Goal: Check status: Check status

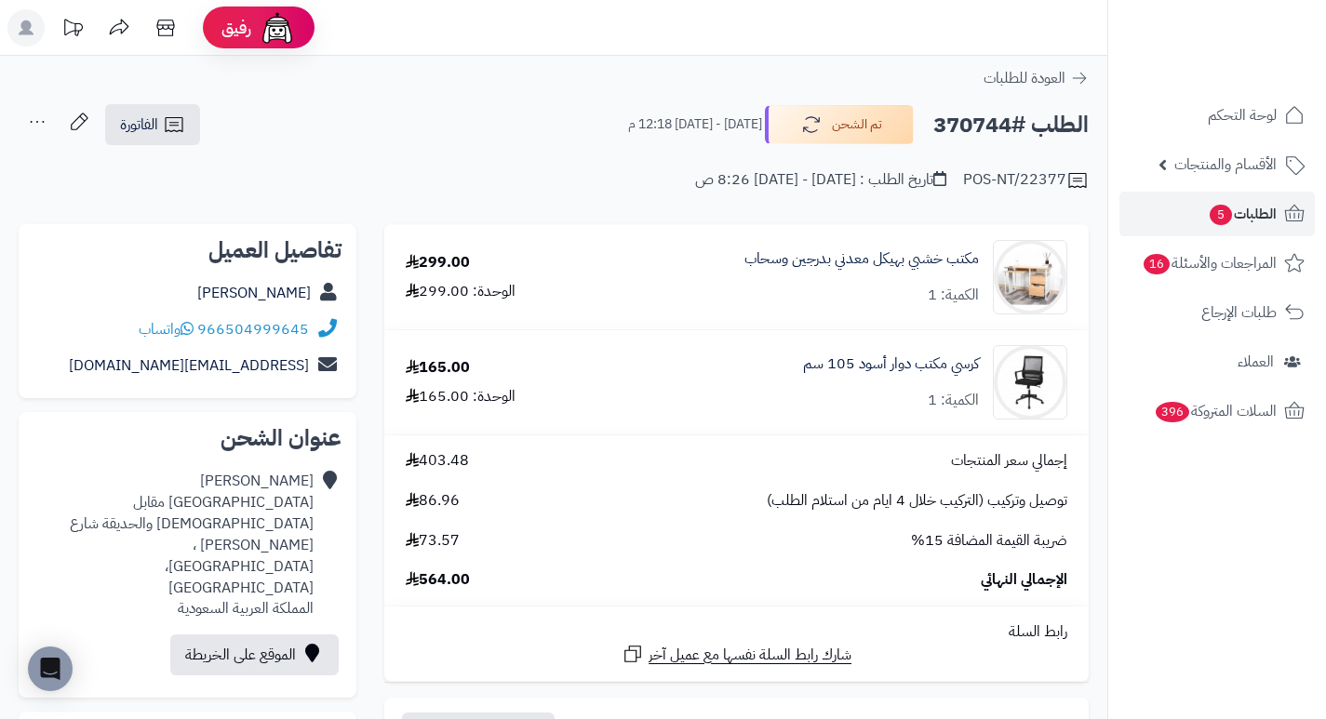
scroll to position [279, 0]
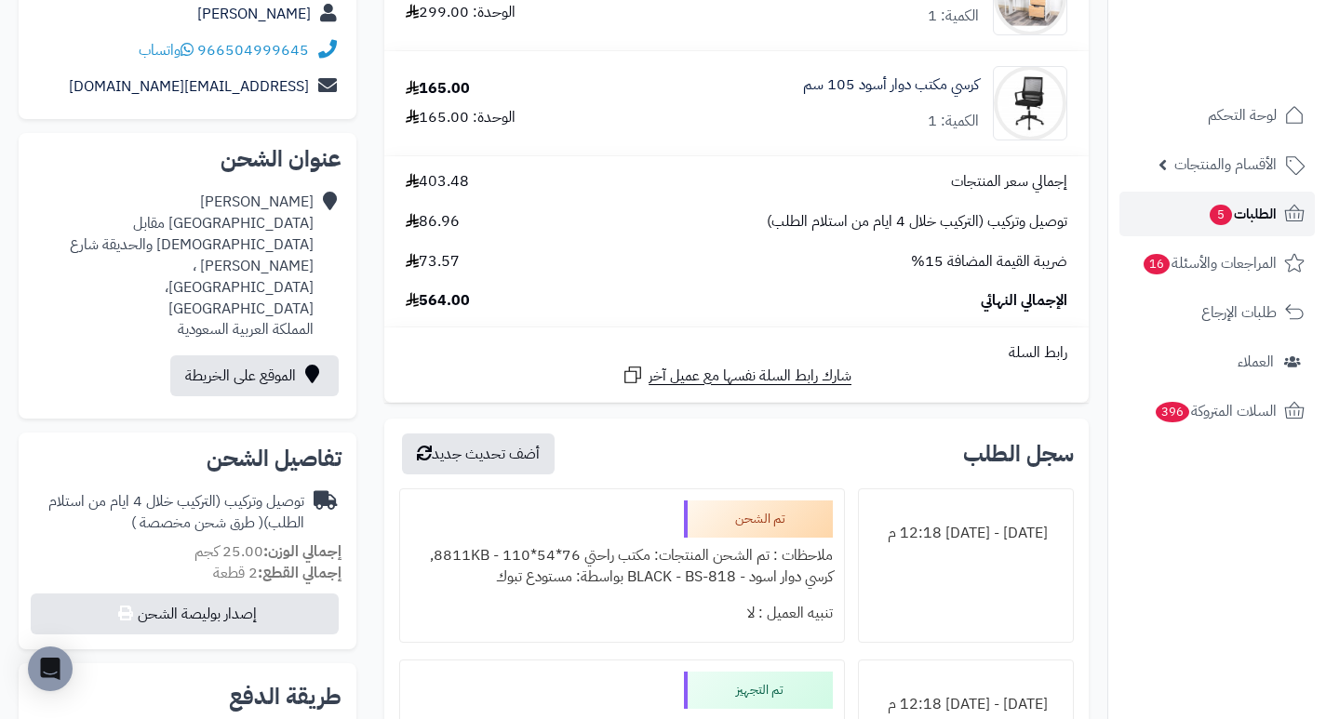
click at [1209, 210] on span "5" at bounding box center [1221, 215] width 24 height 22
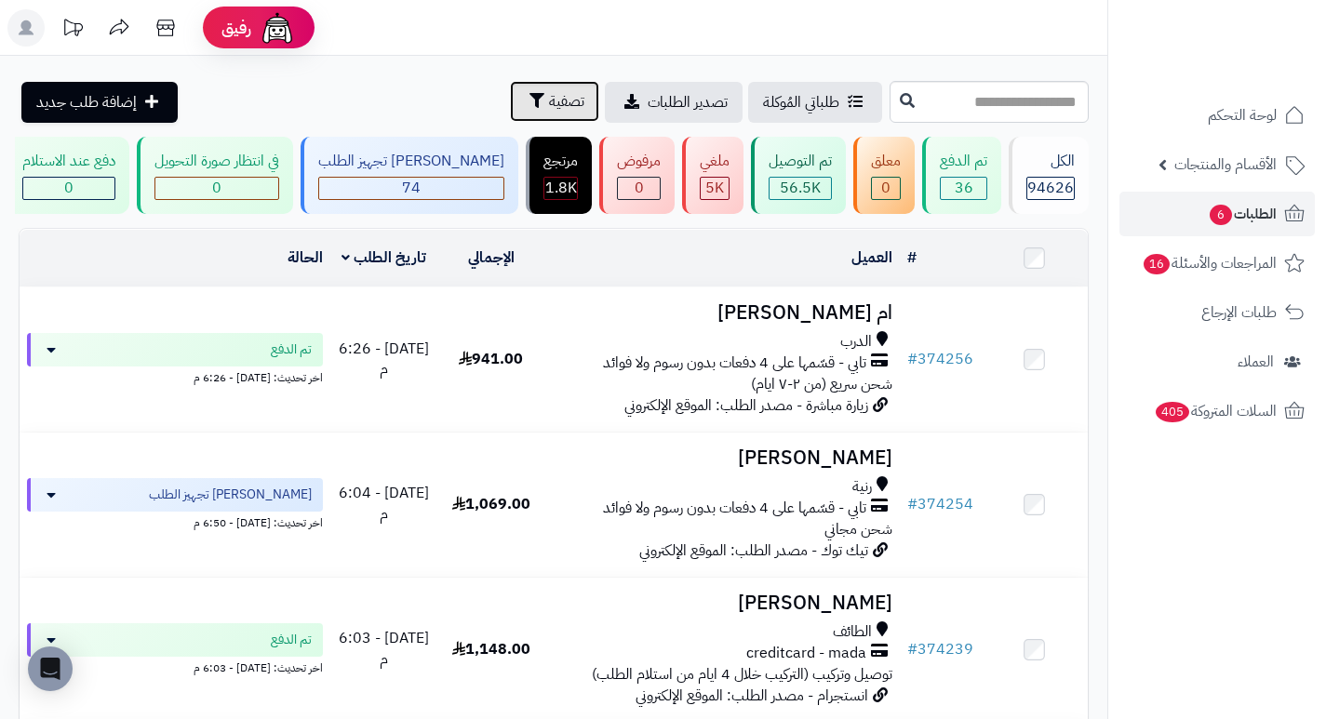
click at [549, 107] on span "تصفية" at bounding box center [566, 101] width 35 height 22
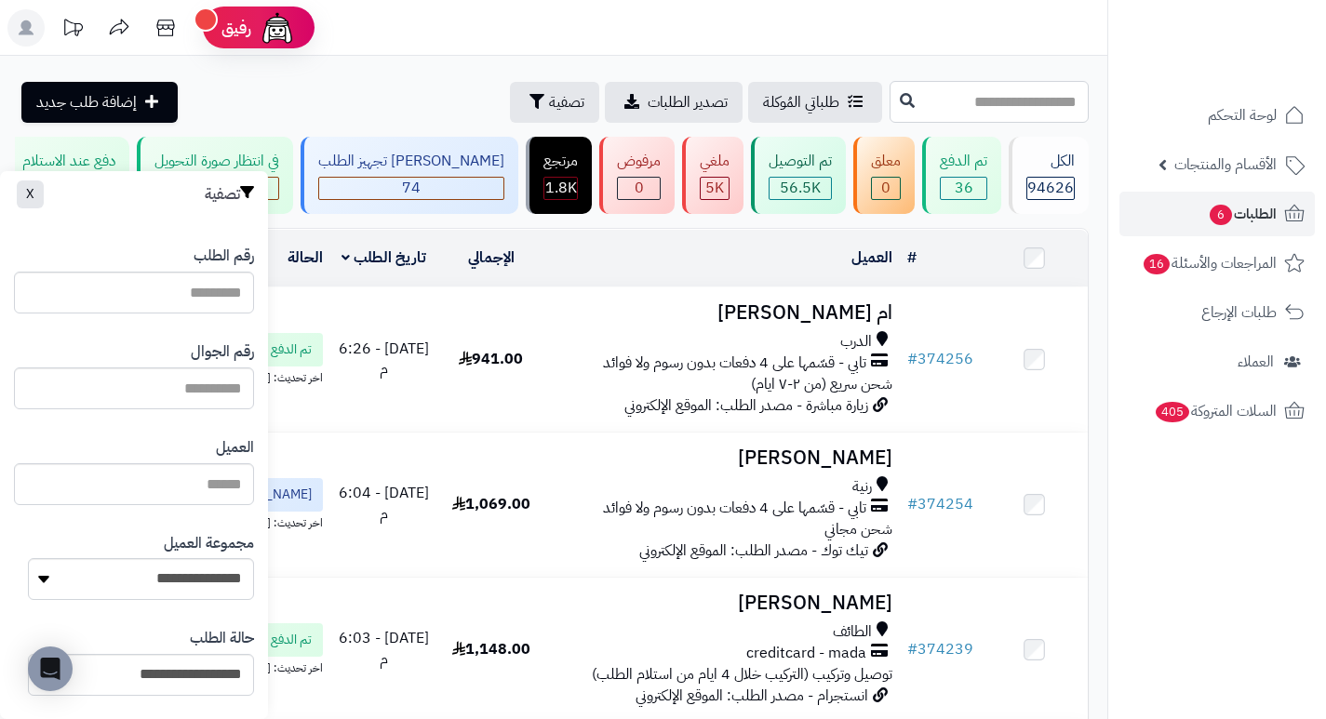
click at [998, 98] on input "text" at bounding box center [989, 102] width 199 height 42
type input "*"
type input "**"
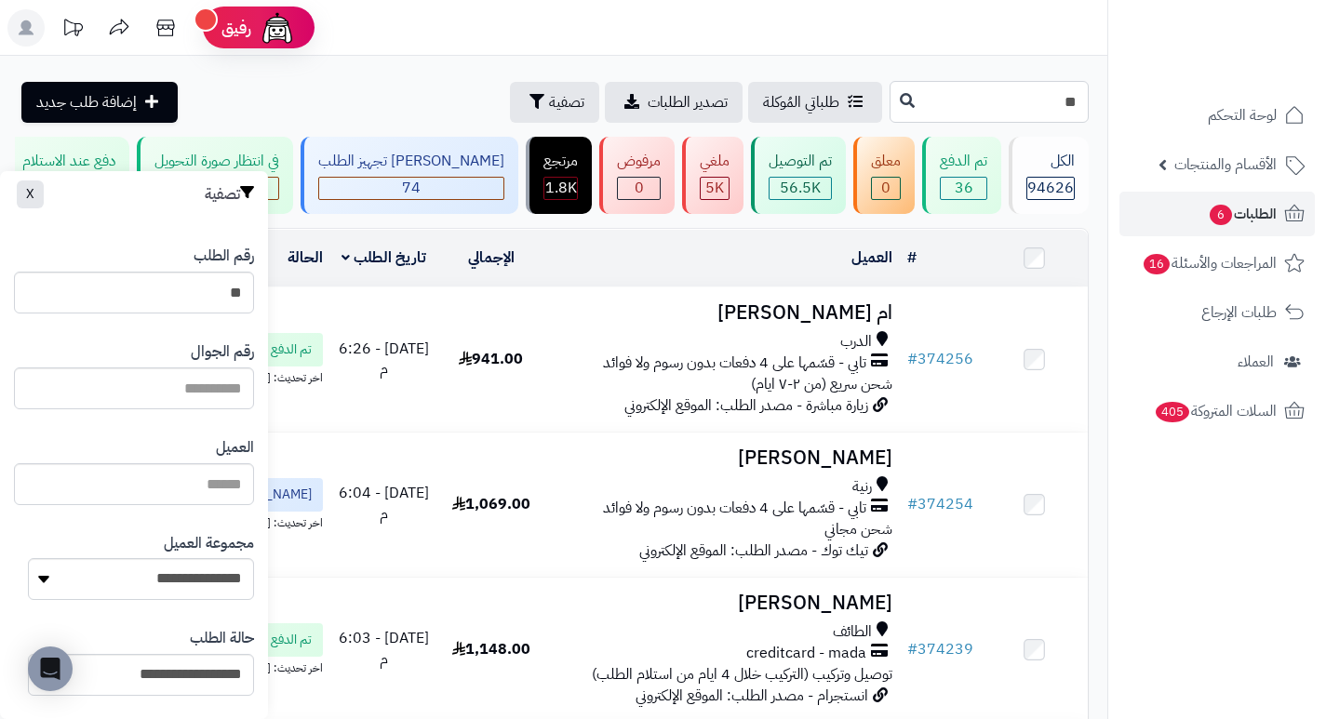
type input "***"
type input "****"
type input "*****"
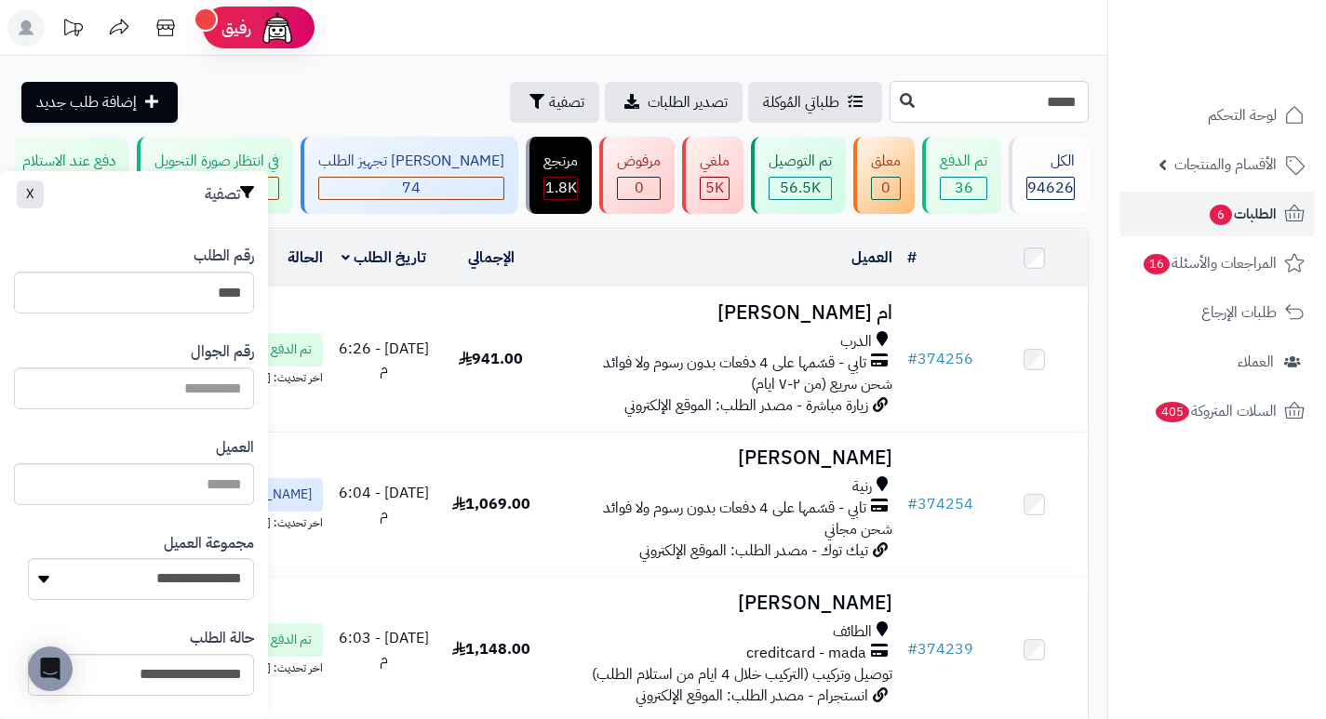
type input "*****"
type input "******"
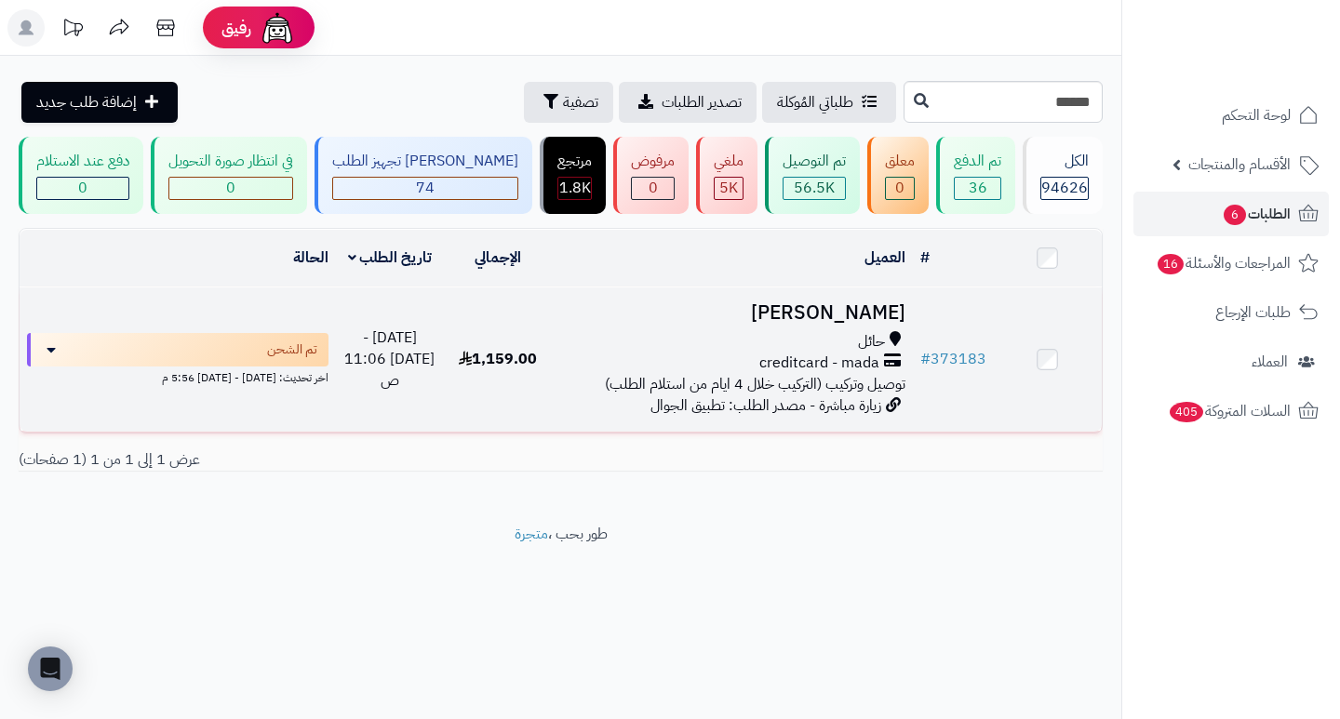
click at [822, 324] on h3 "فيصل الشمري" at bounding box center [731, 312] width 345 height 21
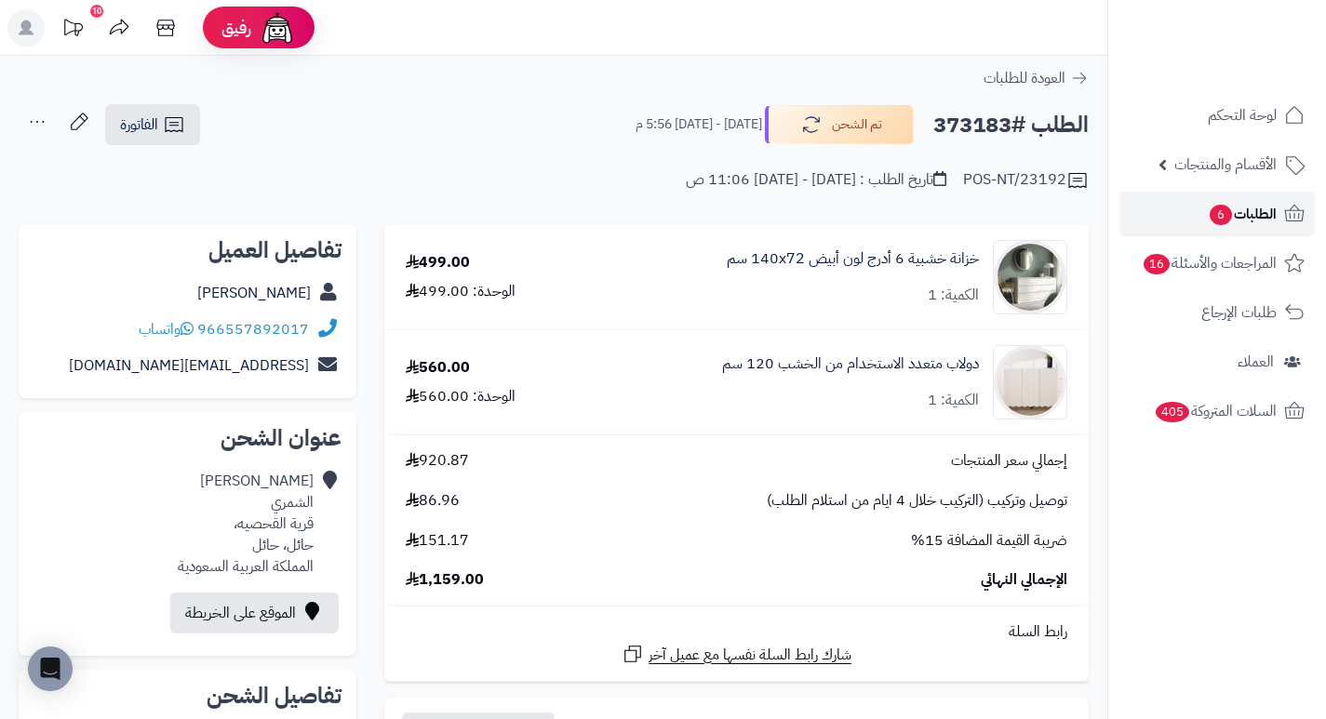
click at [1210, 209] on span "6" at bounding box center [1221, 215] width 22 height 20
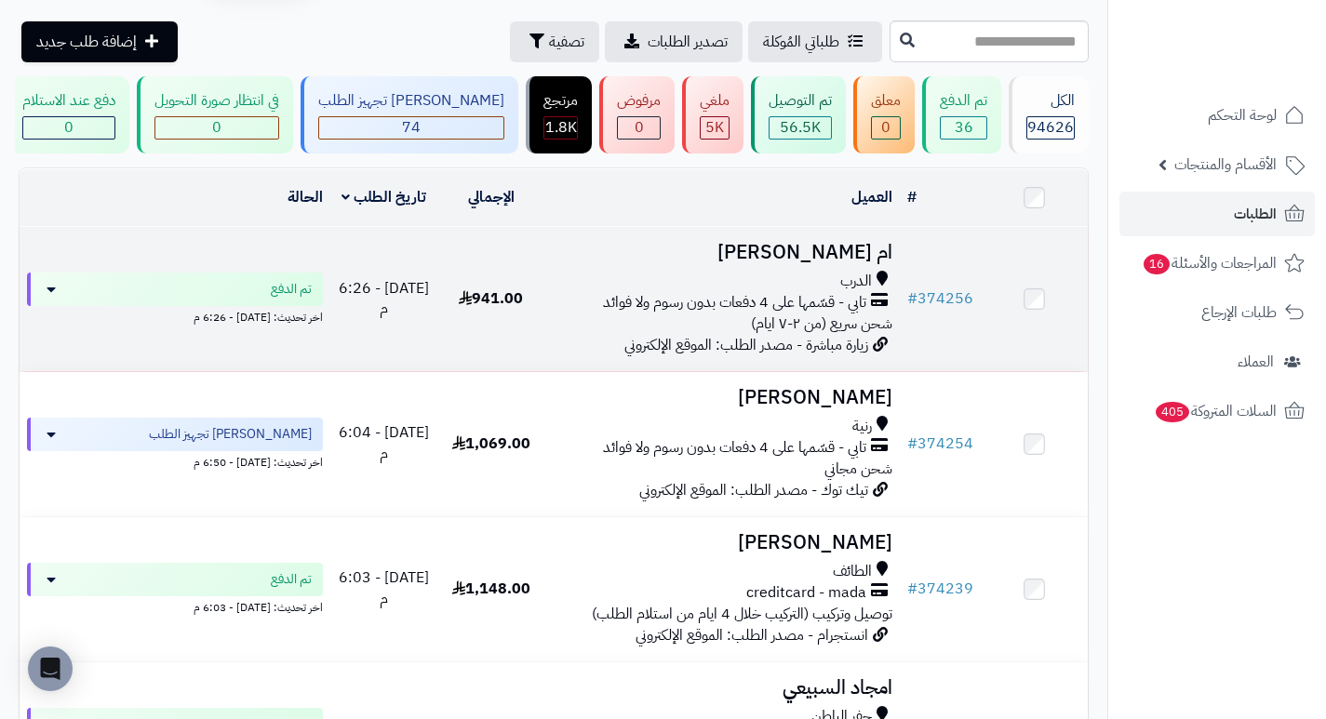
scroll to position [93, 0]
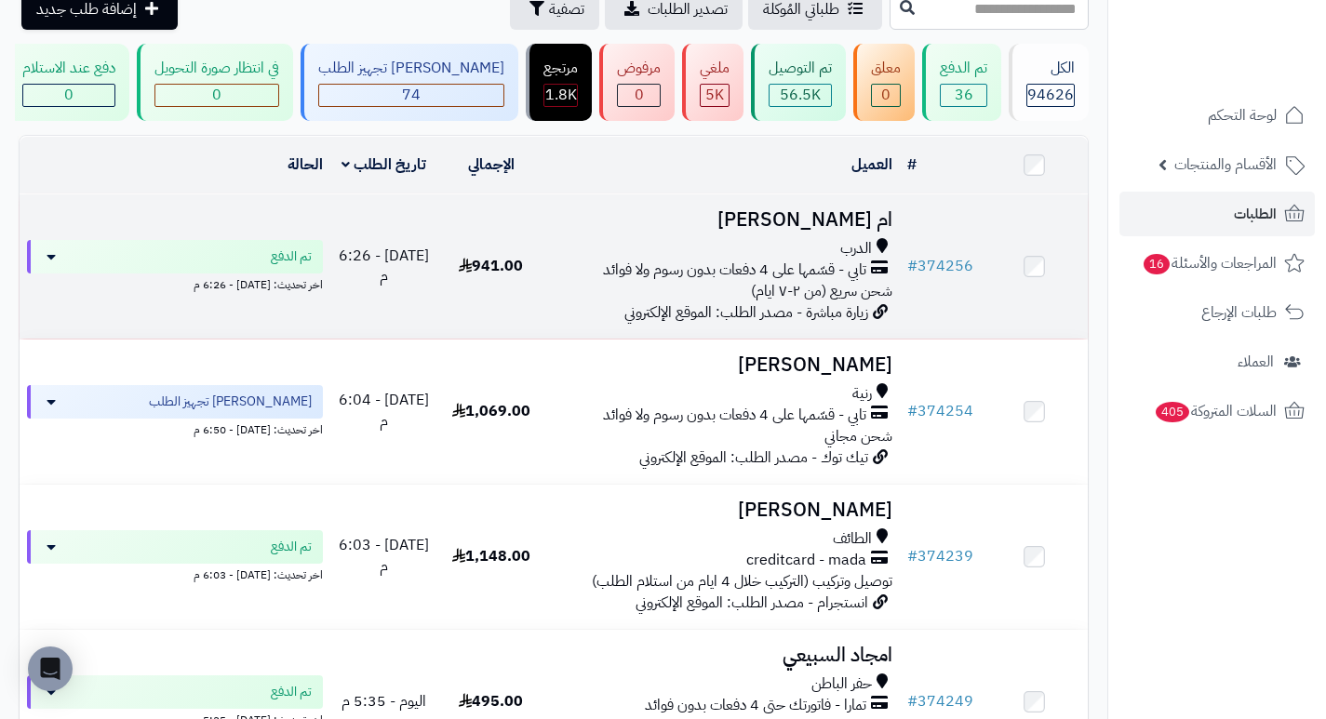
click at [833, 231] on h3 "ام [PERSON_NAME]" at bounding box center [722, 219] width 341 height 21
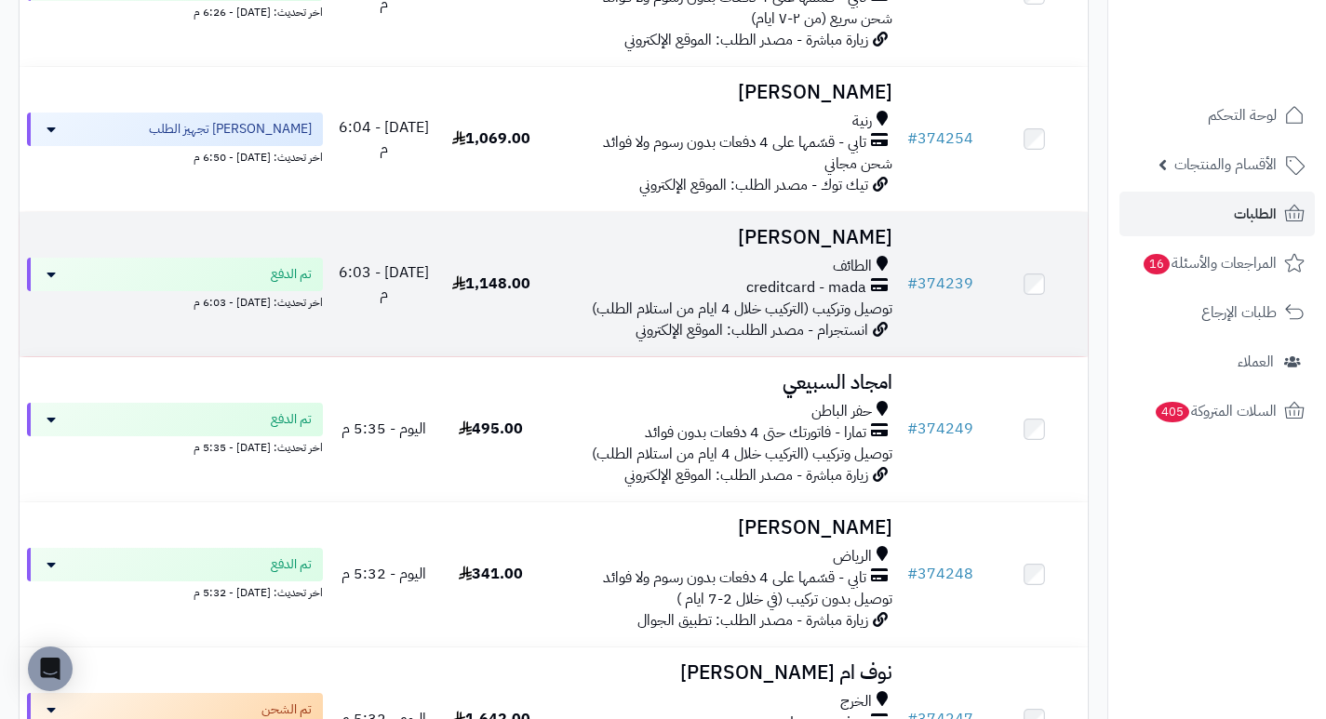
scroll to position [372, 0]
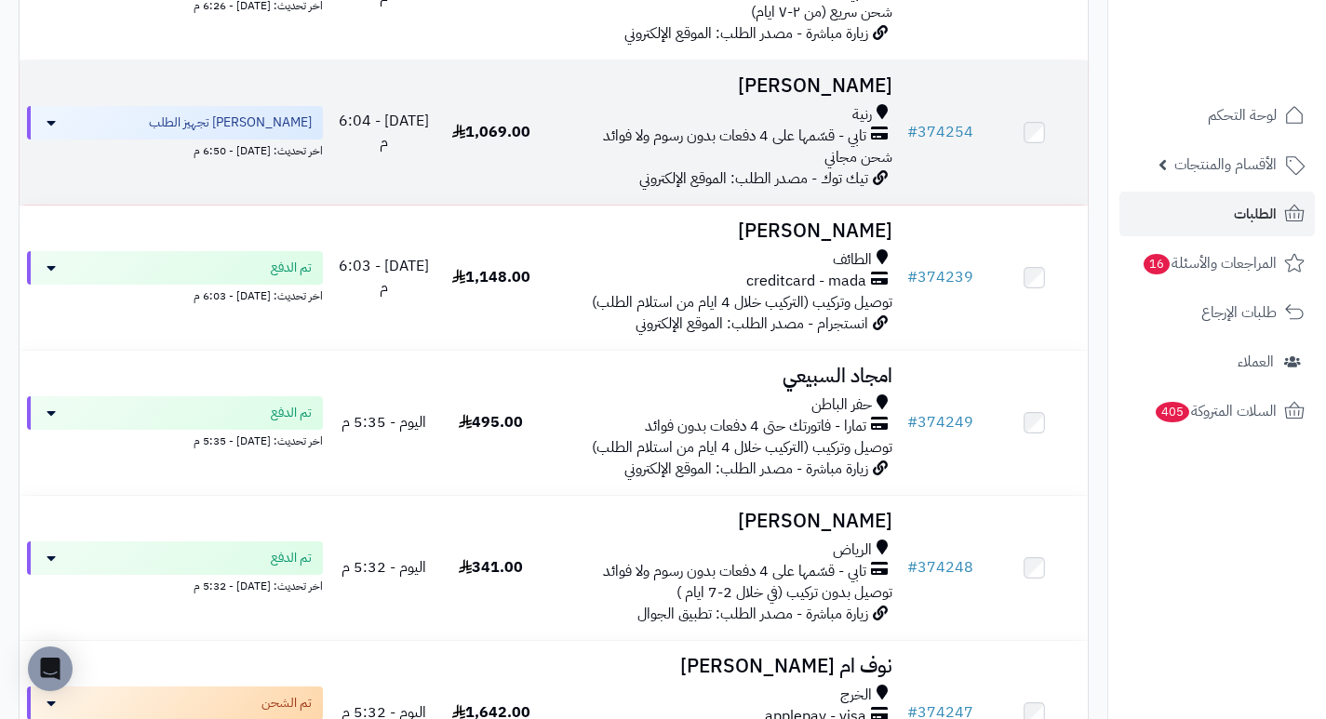
click at [848, 97] on h3 "[PERSON_NAME]" at bounding box center [722, 85] width 341 height 21
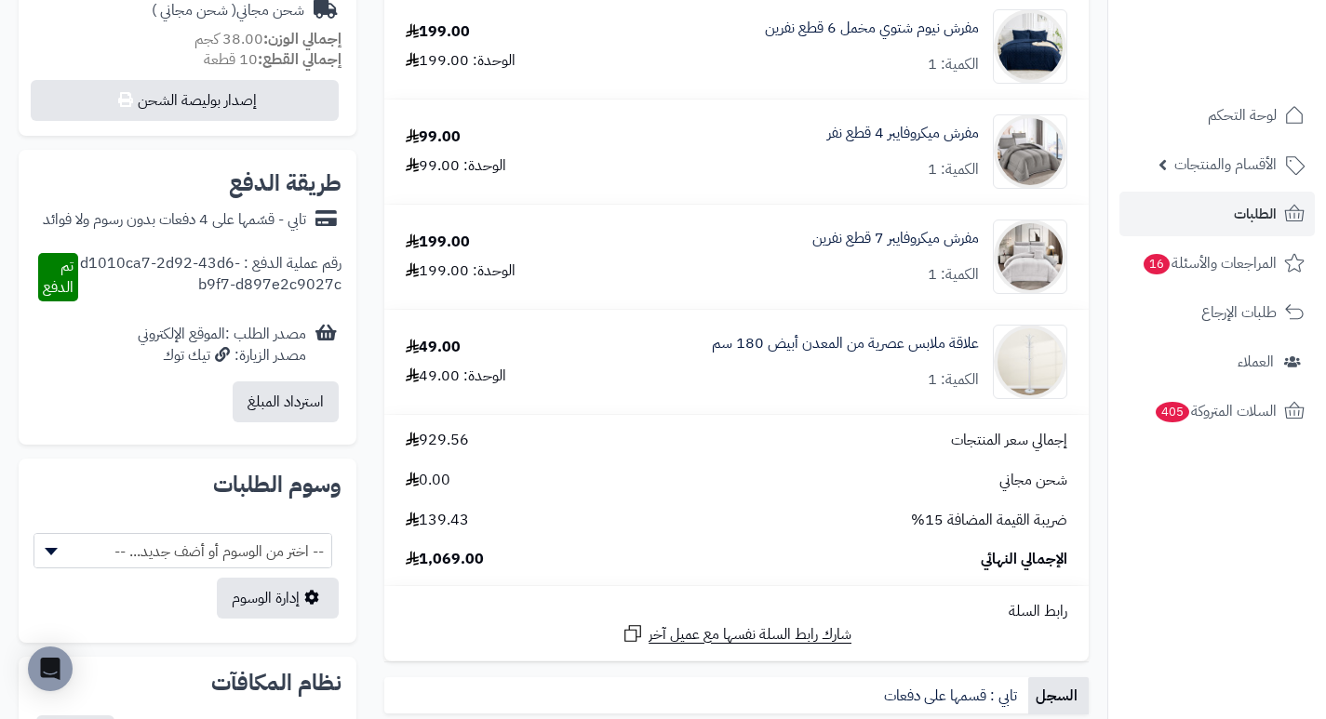
scroll to position [745, 0]
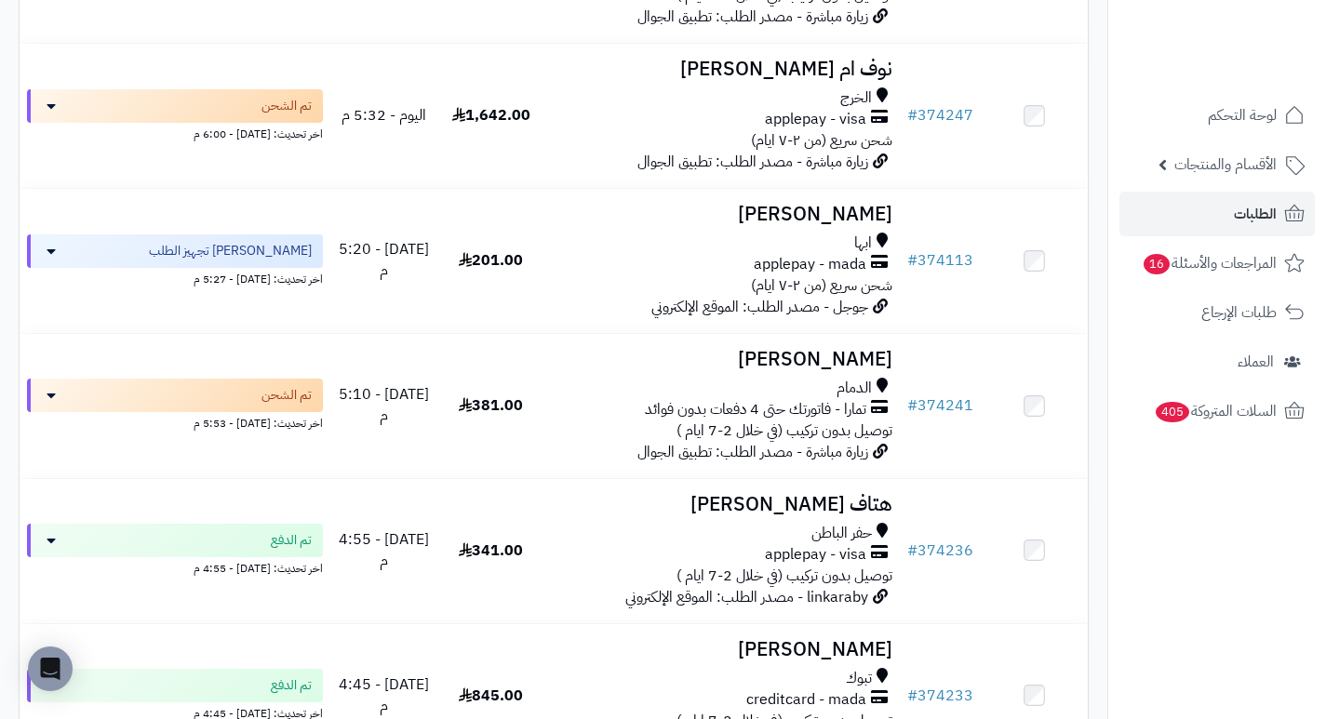
scroll to position [1233, 0]
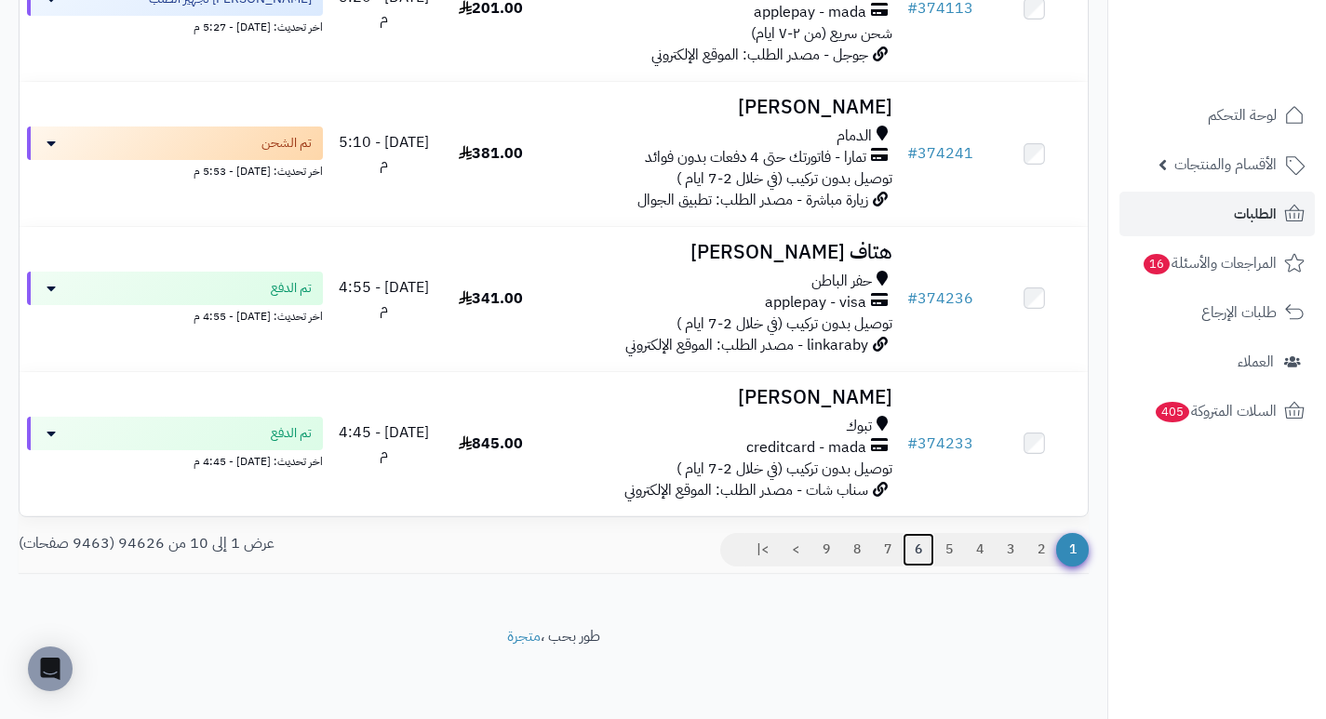
click at [920, 553] on link "6" at bounding box center [919, 550] width 32 height 34
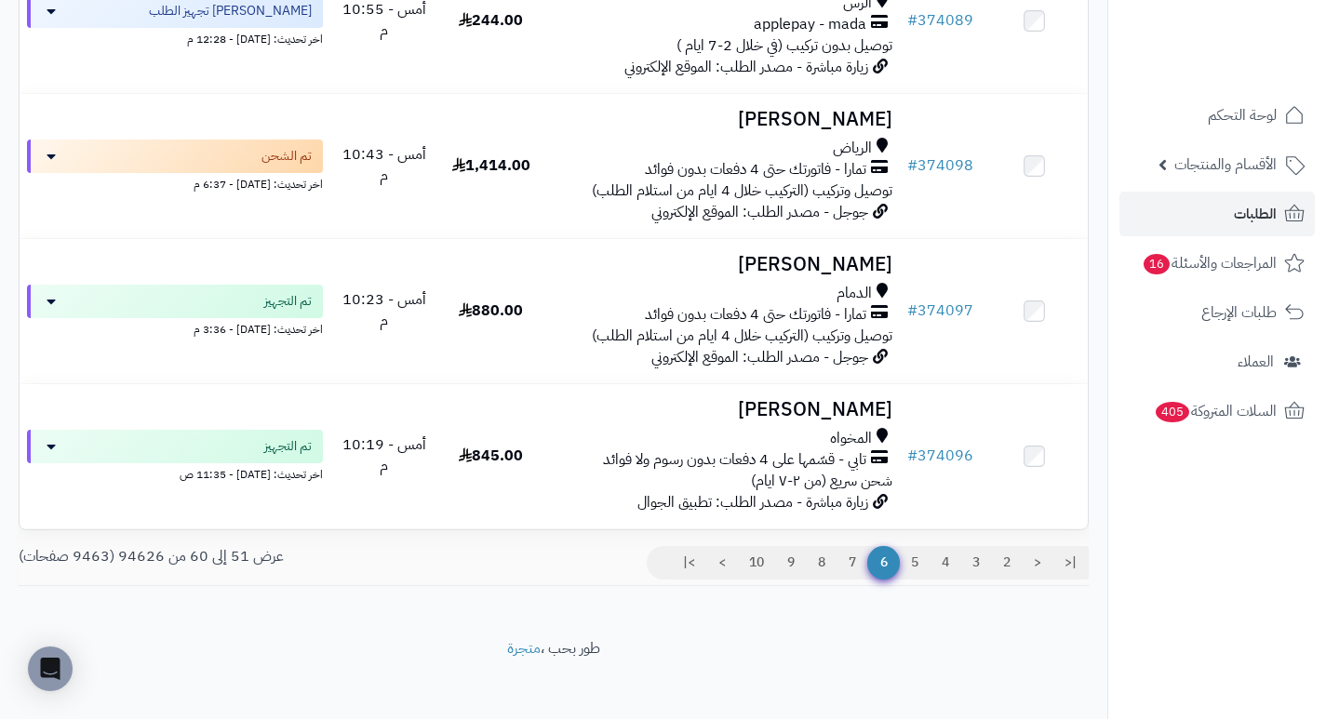
scroll to position [1233, 0]
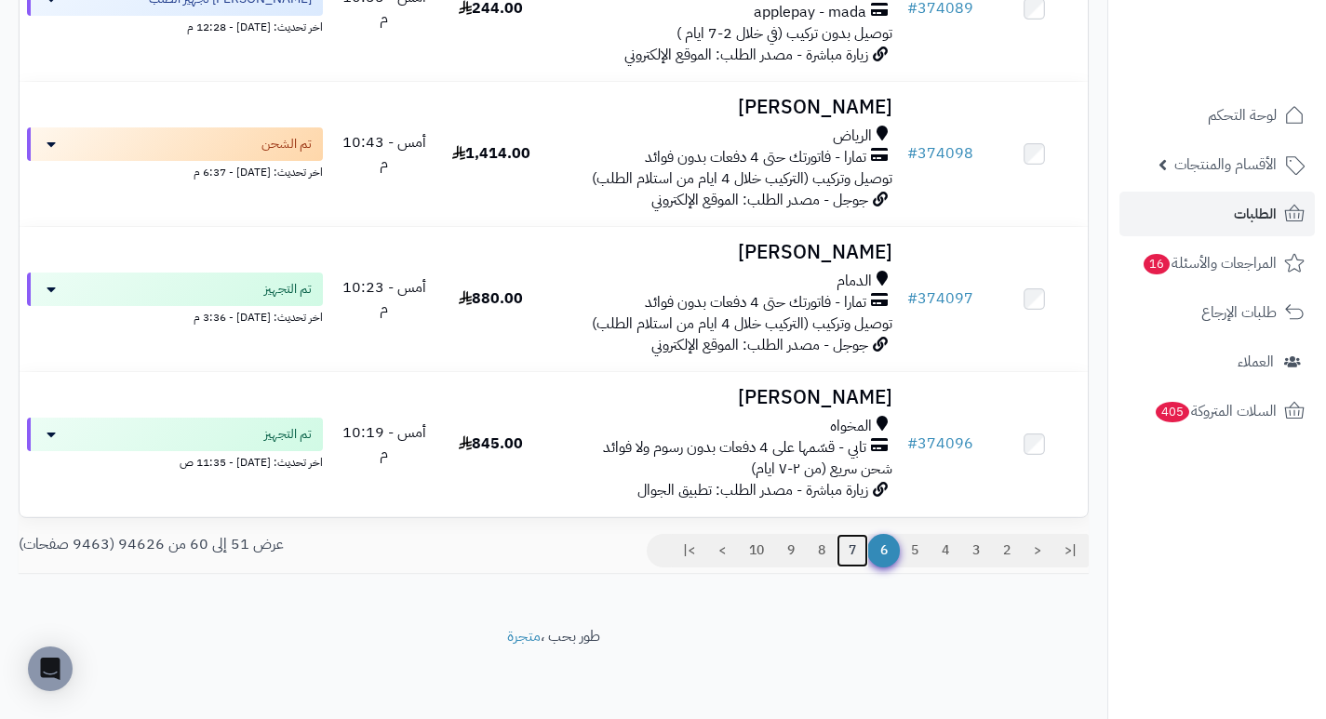
click at [852, 553] on link "7" at bounding box center [853, 551] width 32 height 34
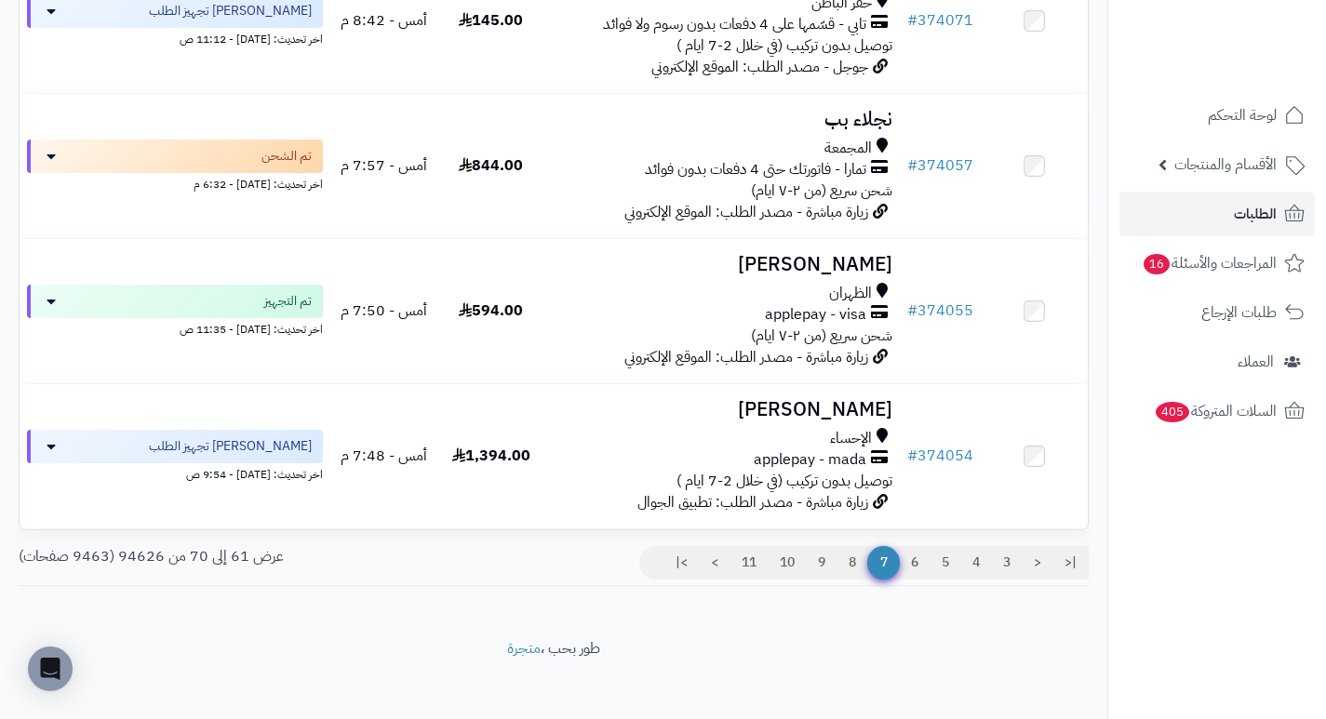
scroll to position [1233, 0]
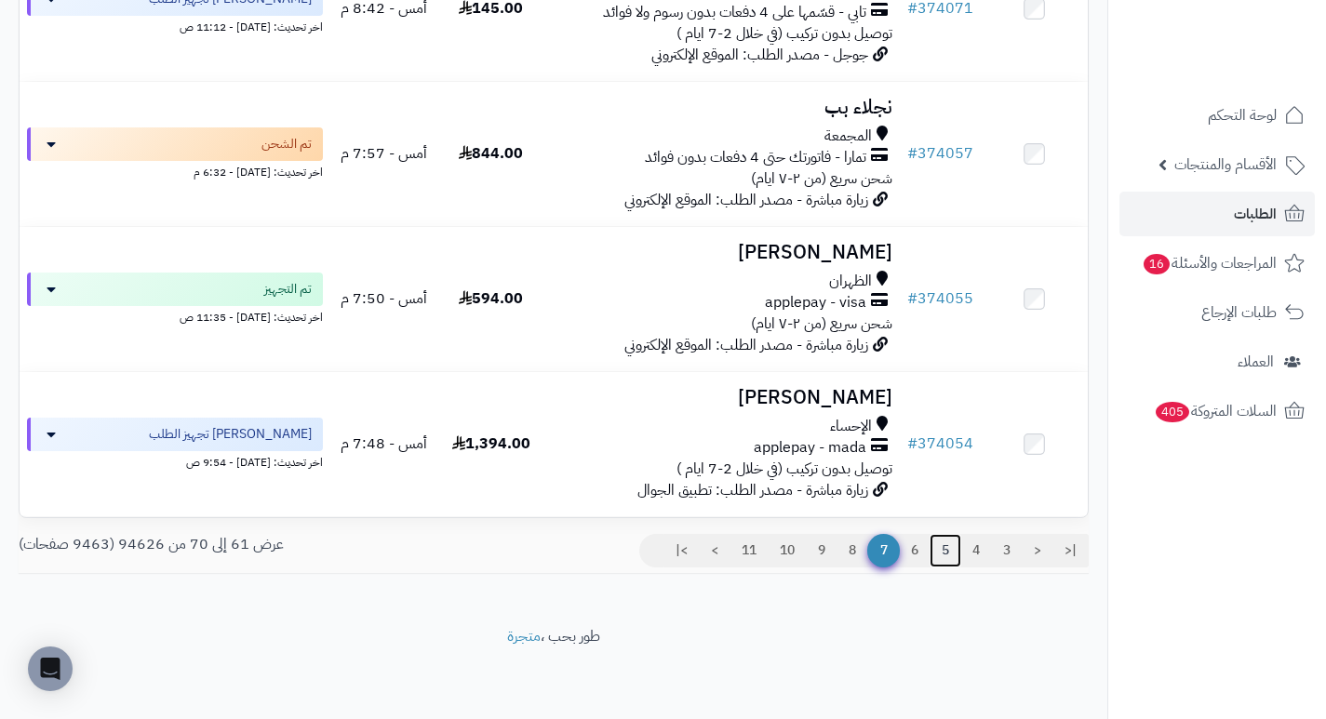
click at [941, 554] on link "5" at bounding box center [946, 551] width 32 height 34
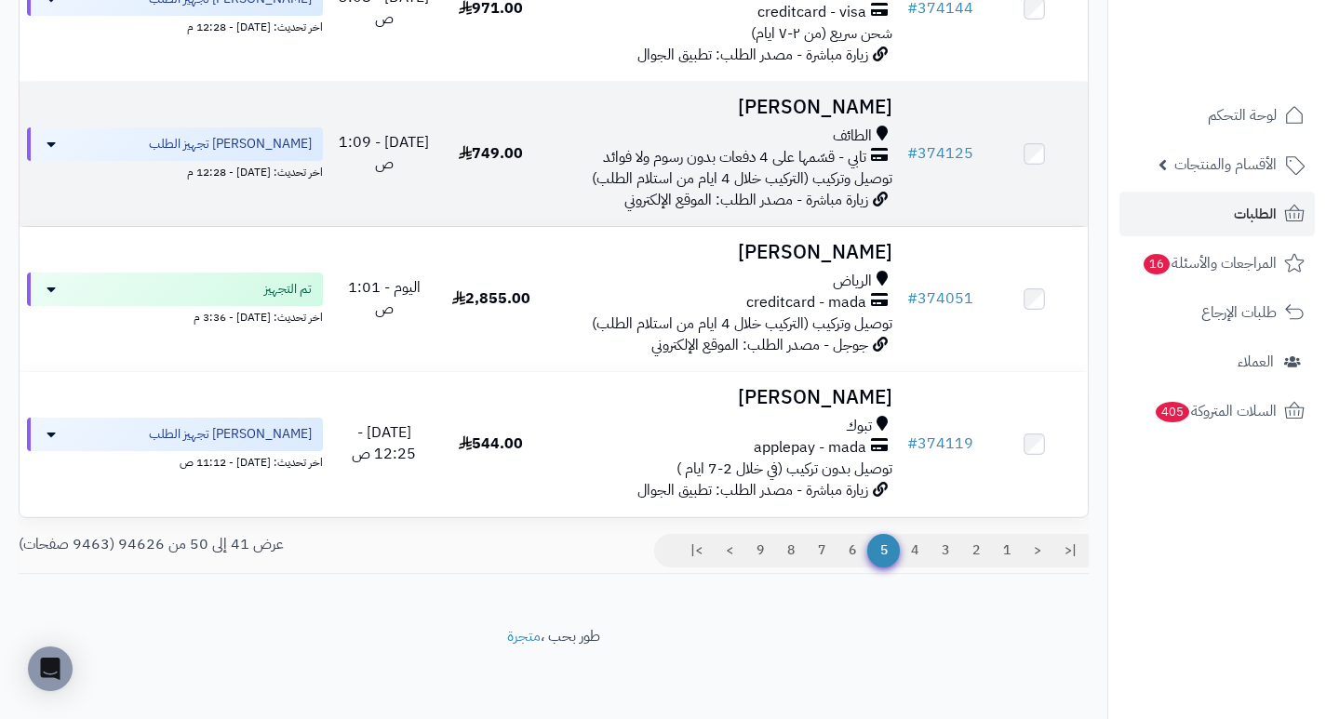
scroll to position [1233, 0]
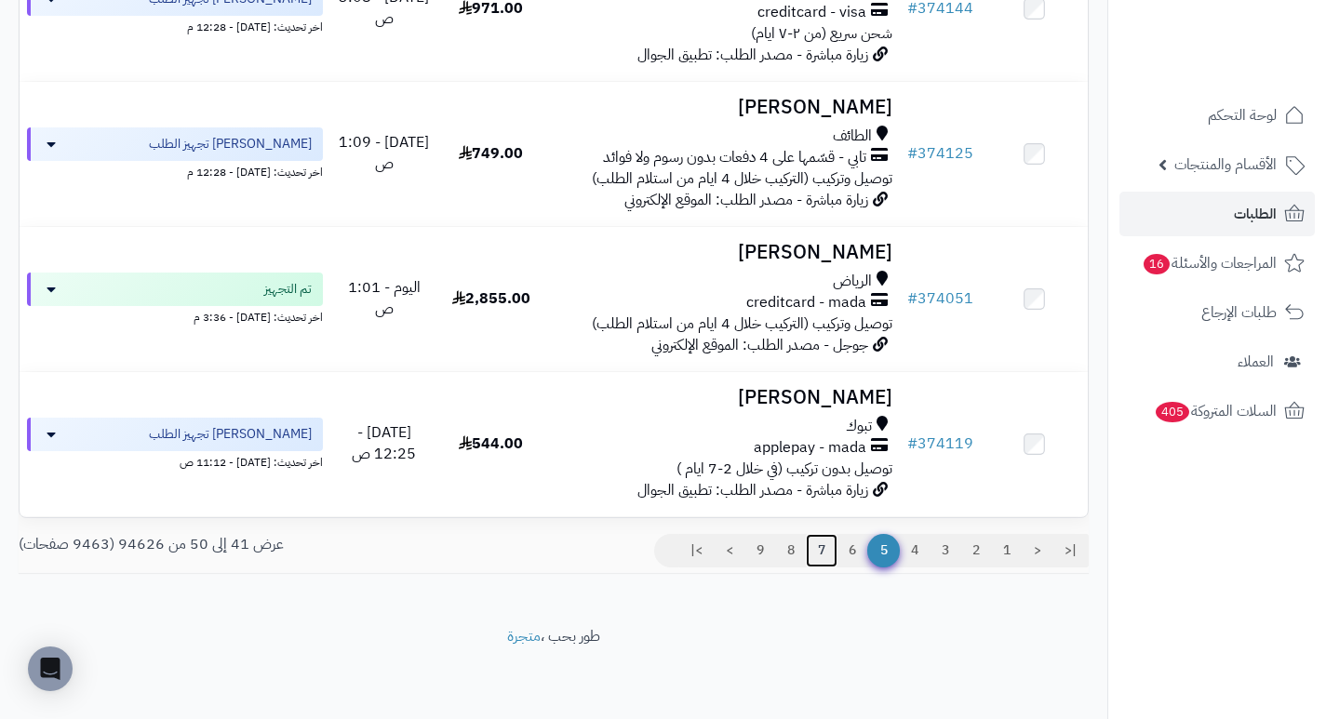
click at [821, 552] on link "7" at bounding box center [822, 551] width 32 height 34
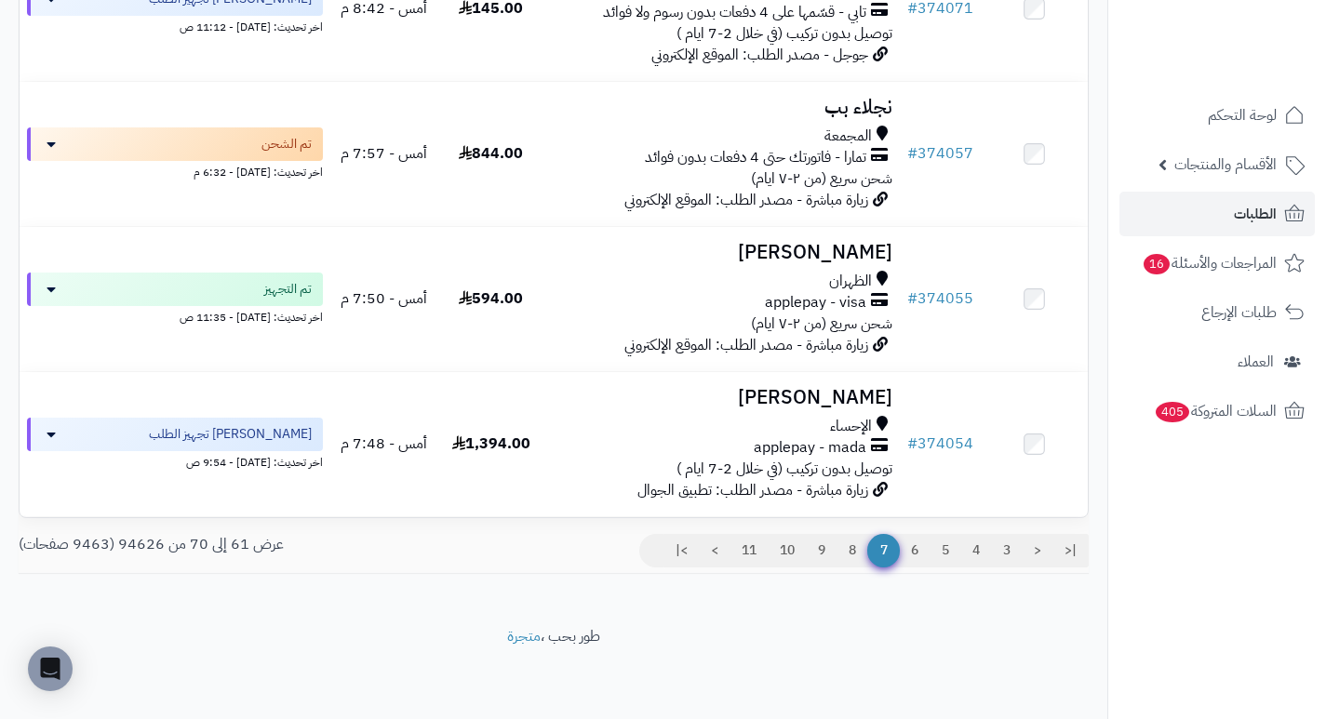
scroll to position [1233, 0]
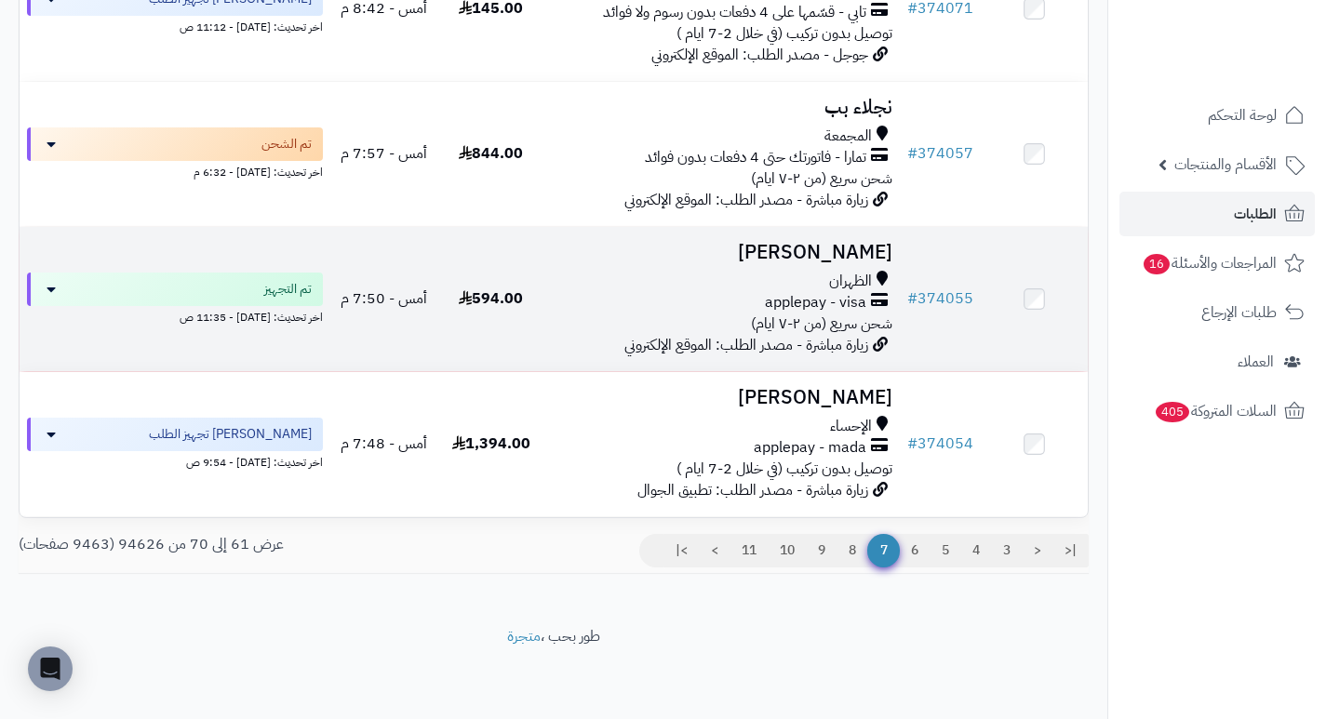
click at [830, 251] on h3 "[PERSON_NAME]" at bounding box center [722, 252] width 341 height 21
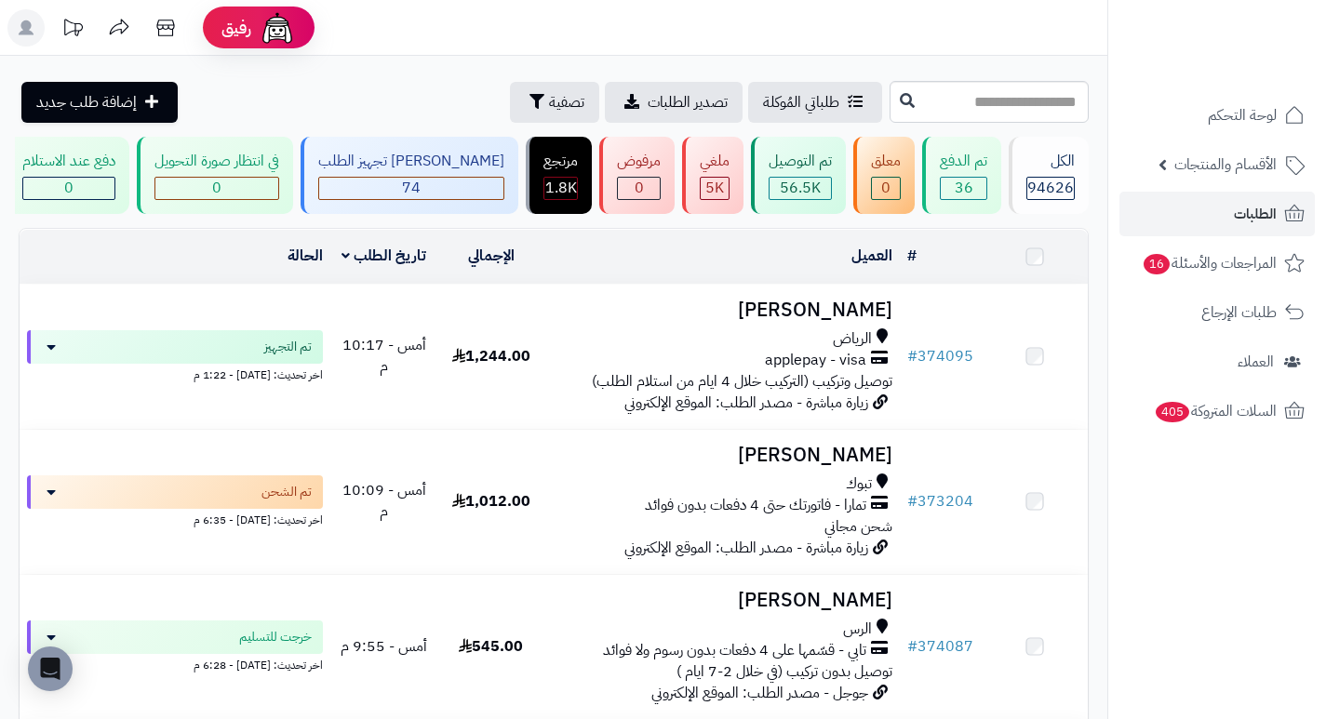
scroll to position [1233, 0]
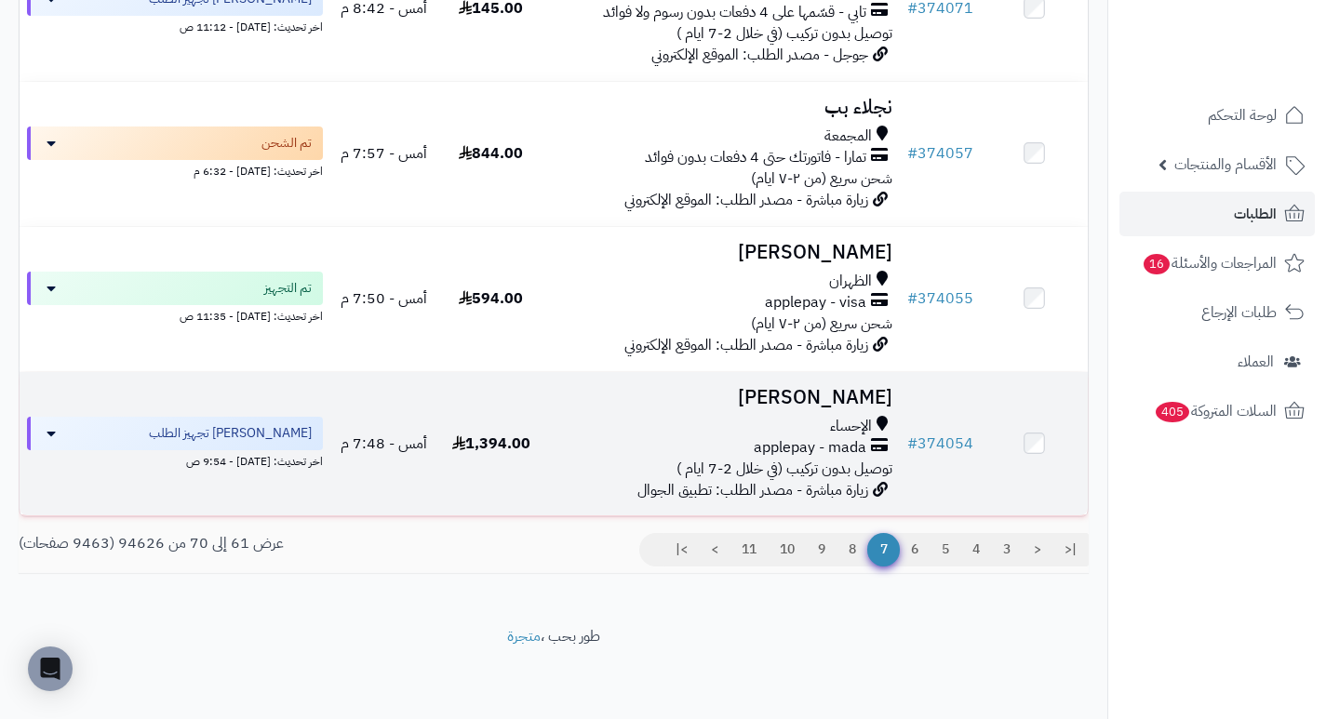
click at [856, 402] on h3 "[PERSON_NAME]" at bounding box center [722, 397] width 341 height 21
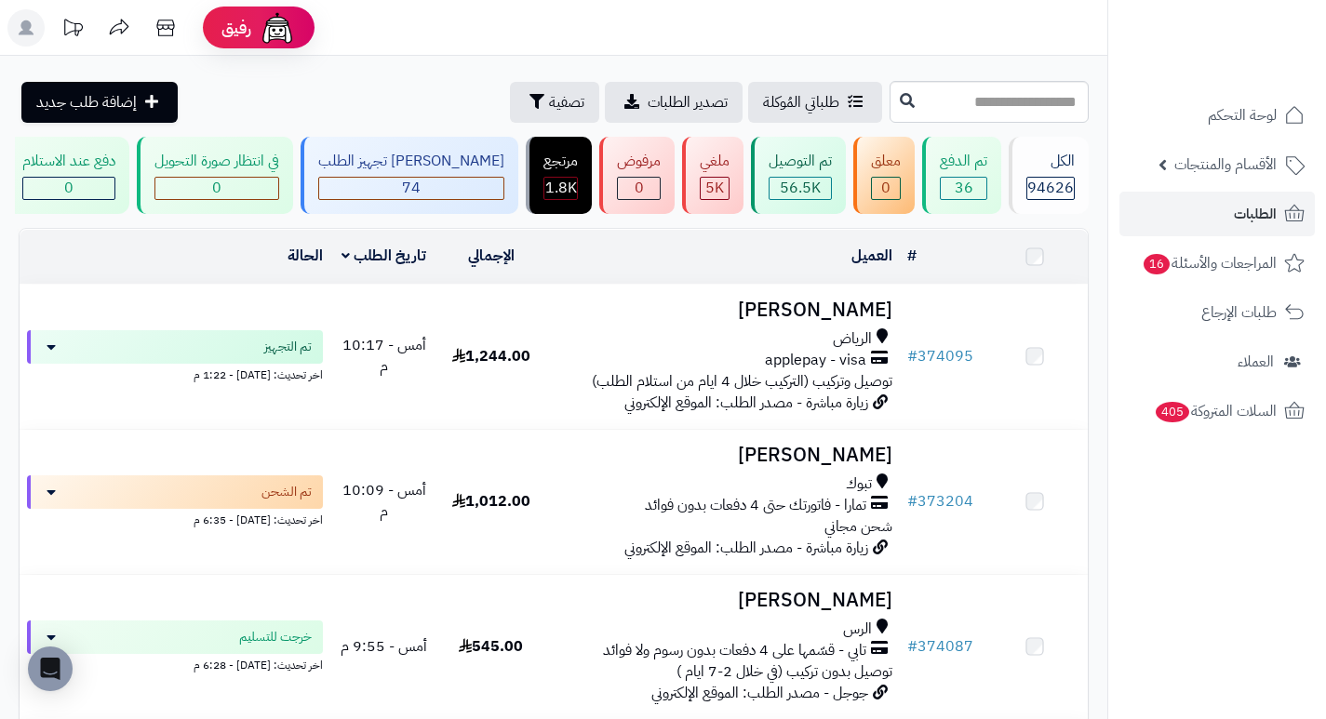
scroll to position [1233, 0]
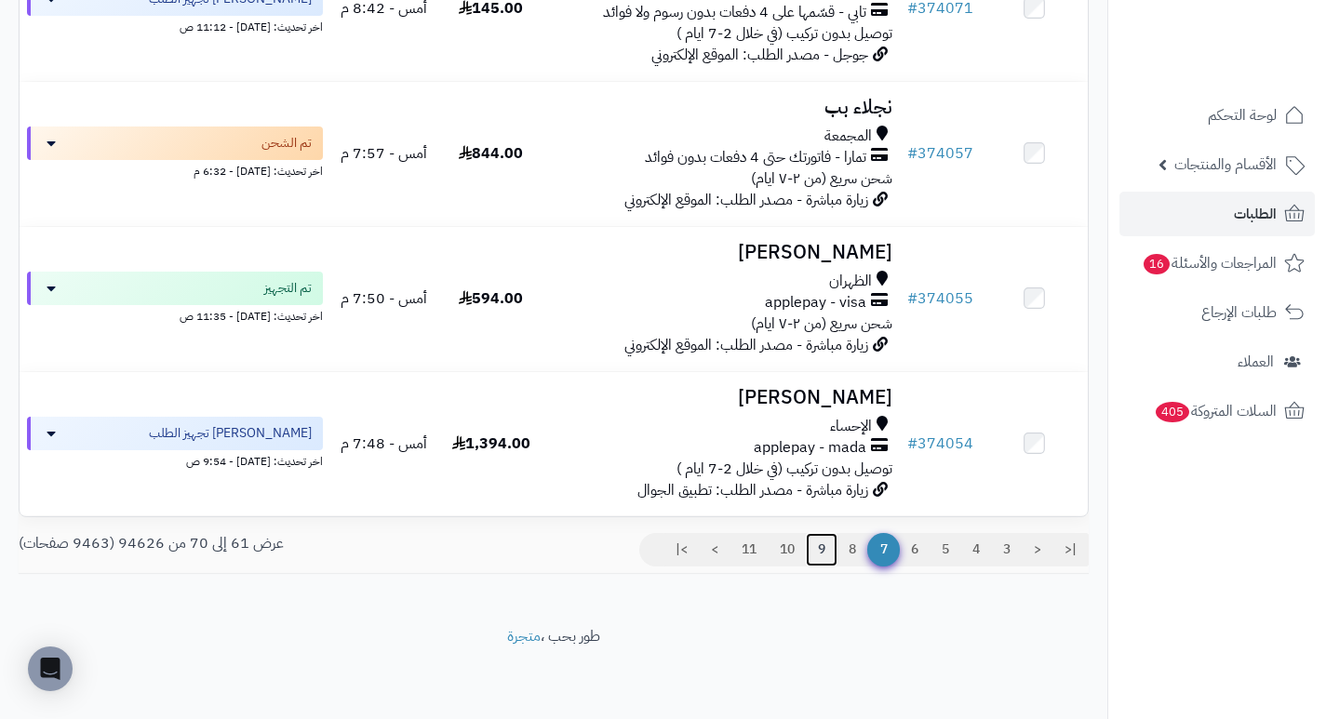
click at [813, 552] on link "9" at bounding box center [822, 550] width 32 height 34
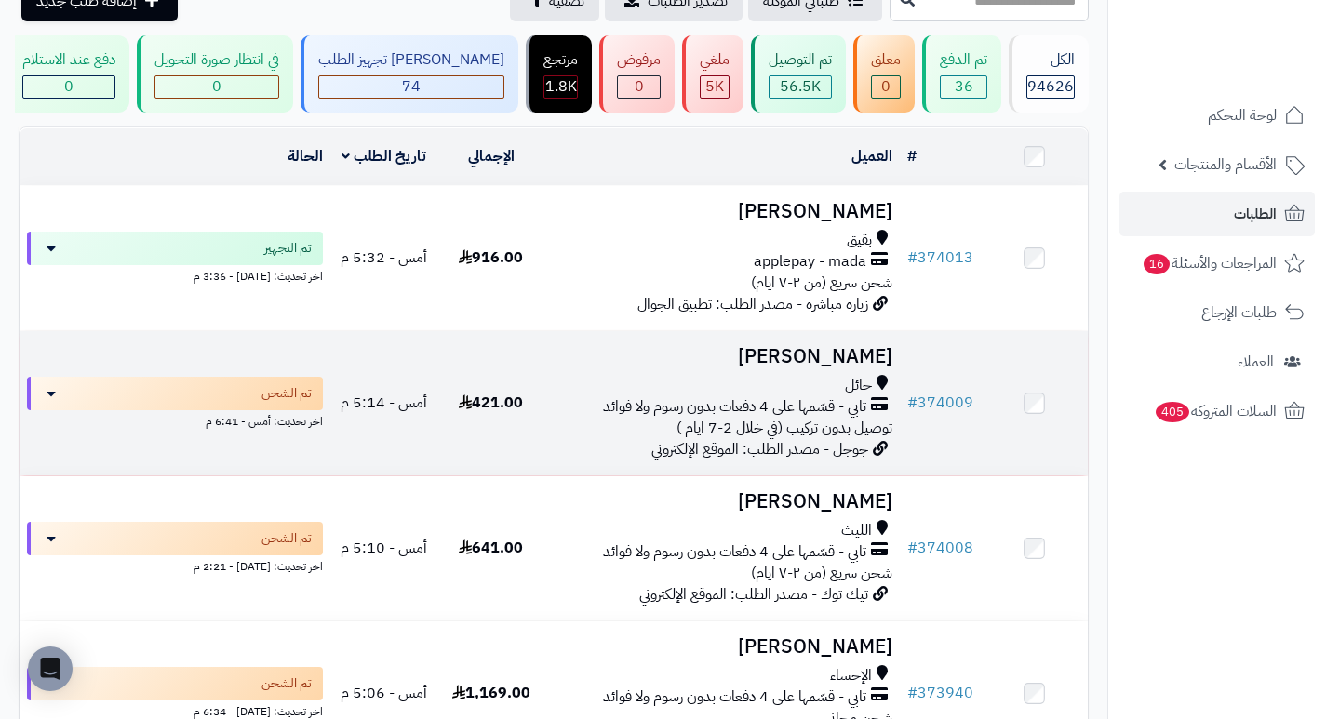
scroll to position [209, 0]
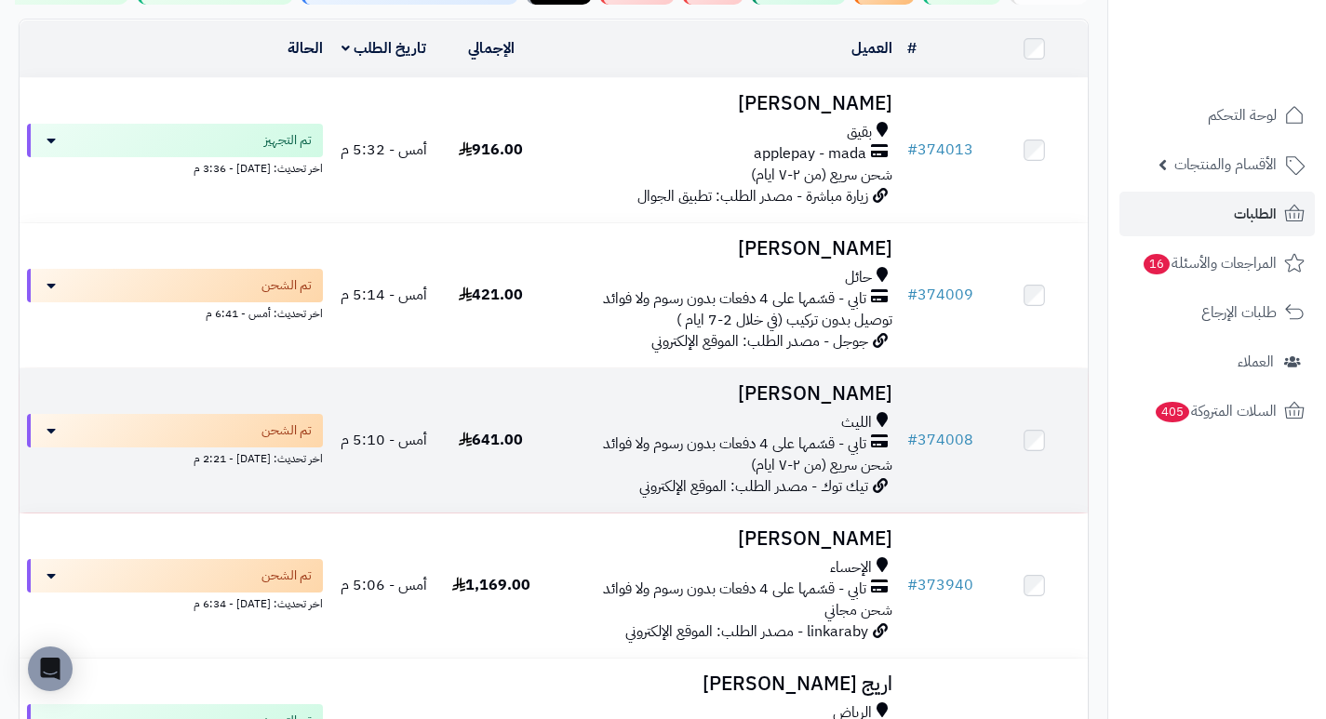
click at [841, 405] on h3 "صالحه عبدالعزيز" at bounding box center [722, 393] width 341 height 21
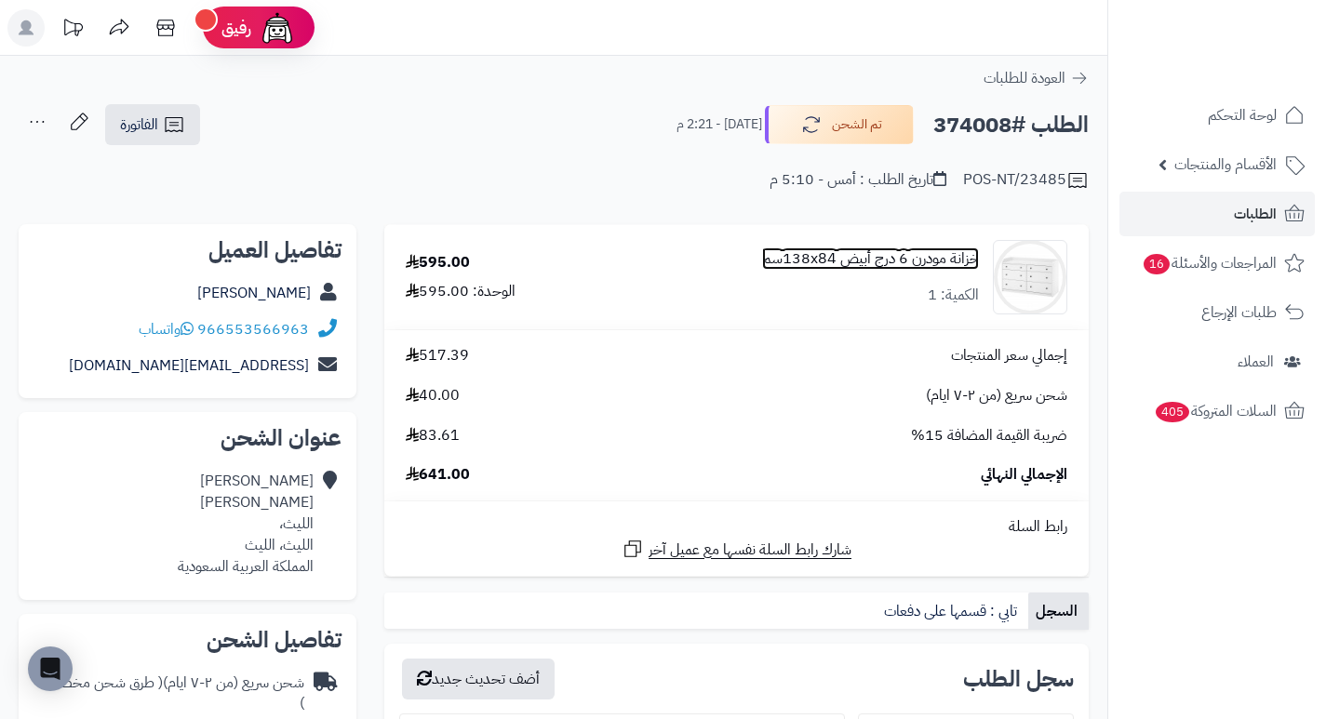
click at [853, 255] on link "خزانة مودرن 6 درج أبيض 138x84سم" at bounding box center [870, 258] width 217 height 21
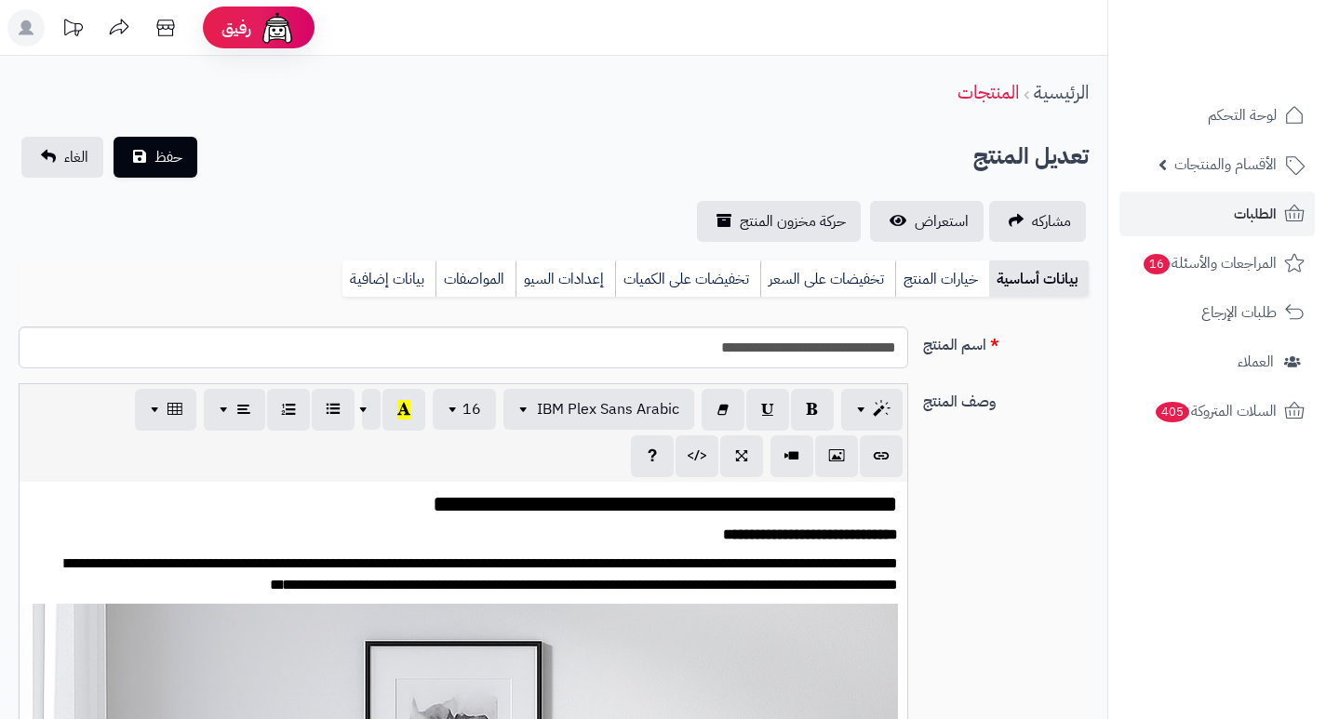
scroll to position [2550, 0]
click at [382, 286] on link "بيانات إضافية" at bounding box center [388, 279] width 93 height 37
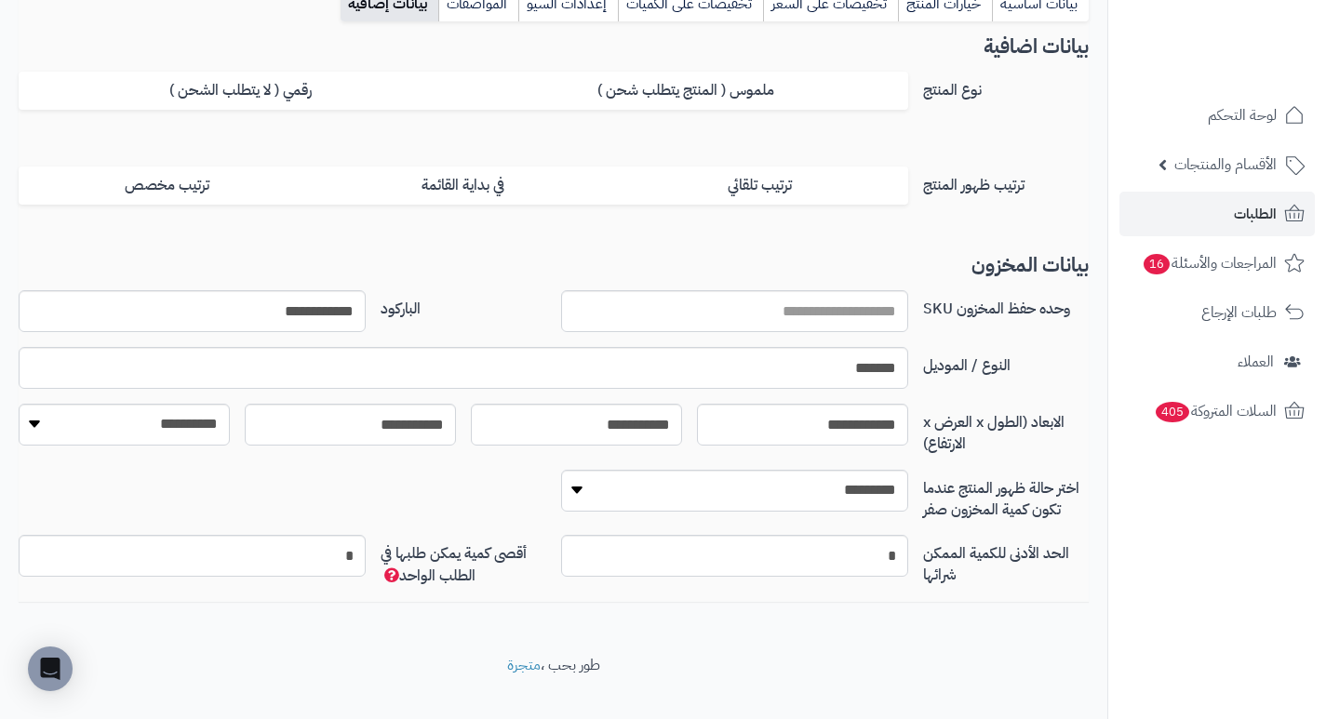
scroll to position [304, 0]
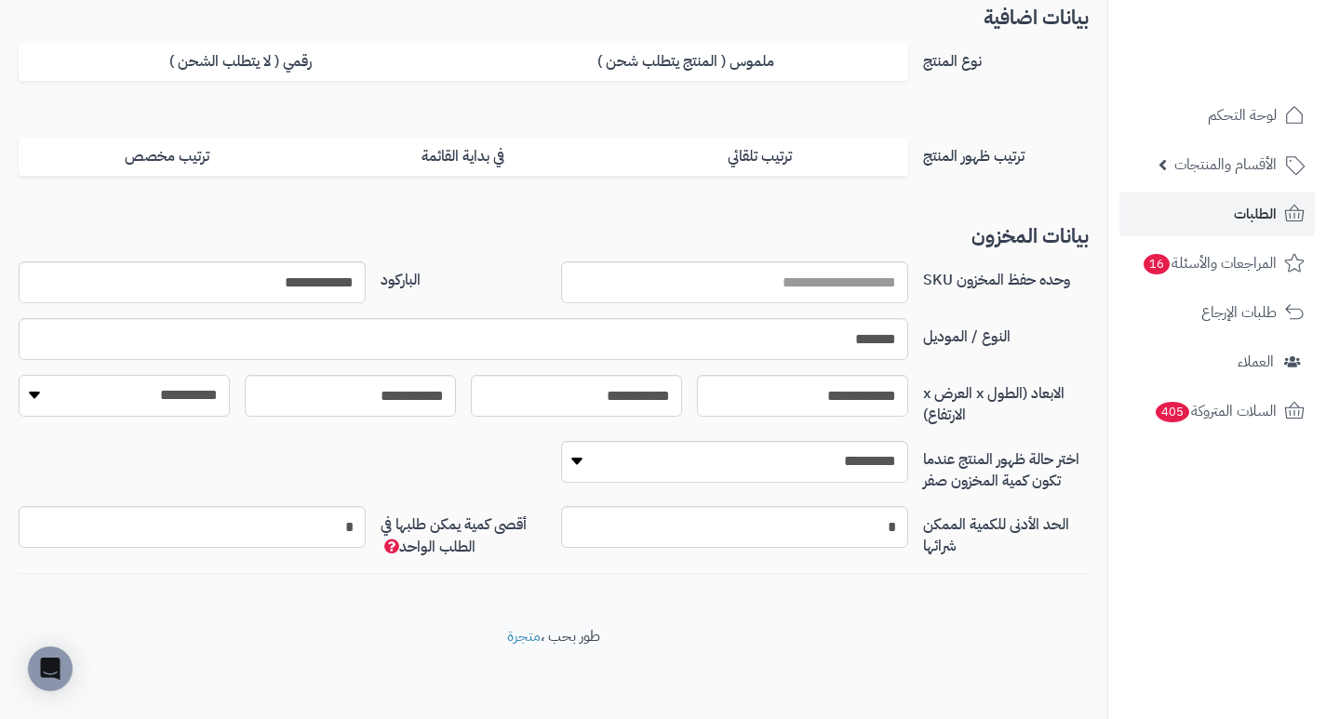
click at [34, 393] on select "**********" at bounding box center [124, 396] width 211 height 42
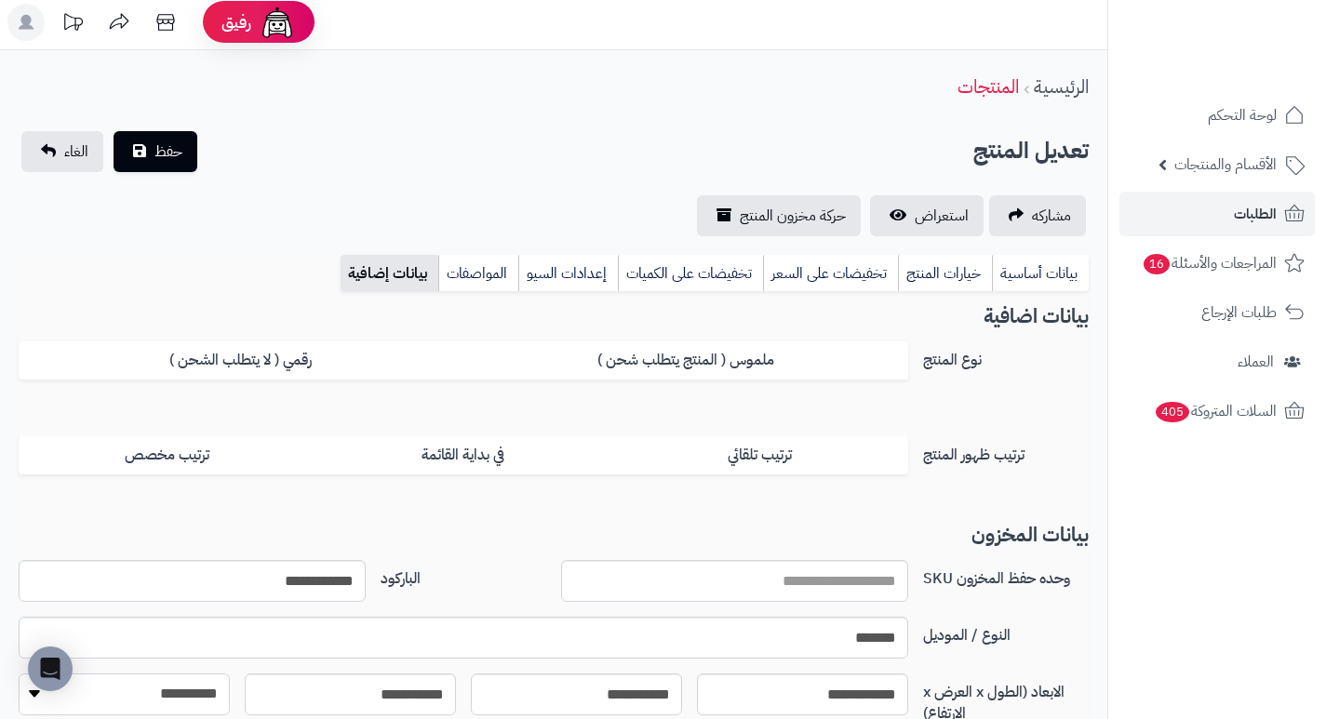
scroll to position [0, 0]
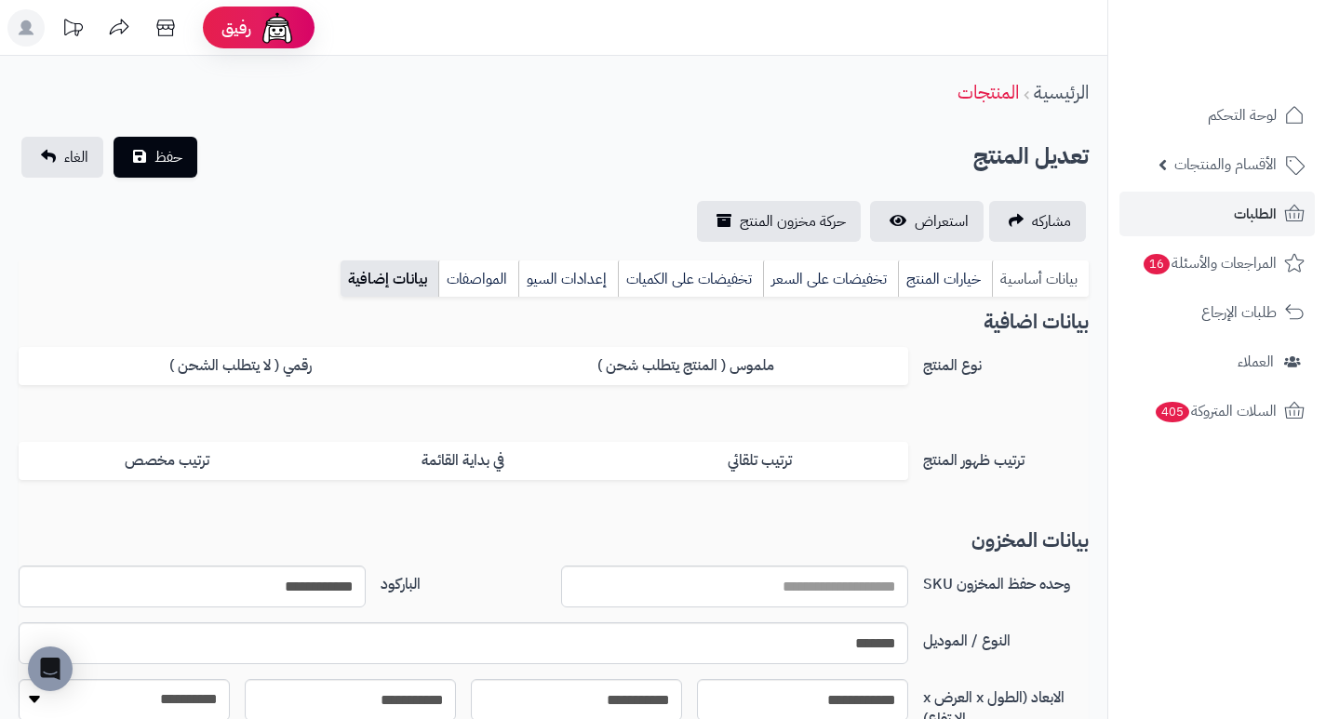
click at [1035, 275] on link "بيانات أساسية" at bounding box center [1040, 279] width 97 height 37
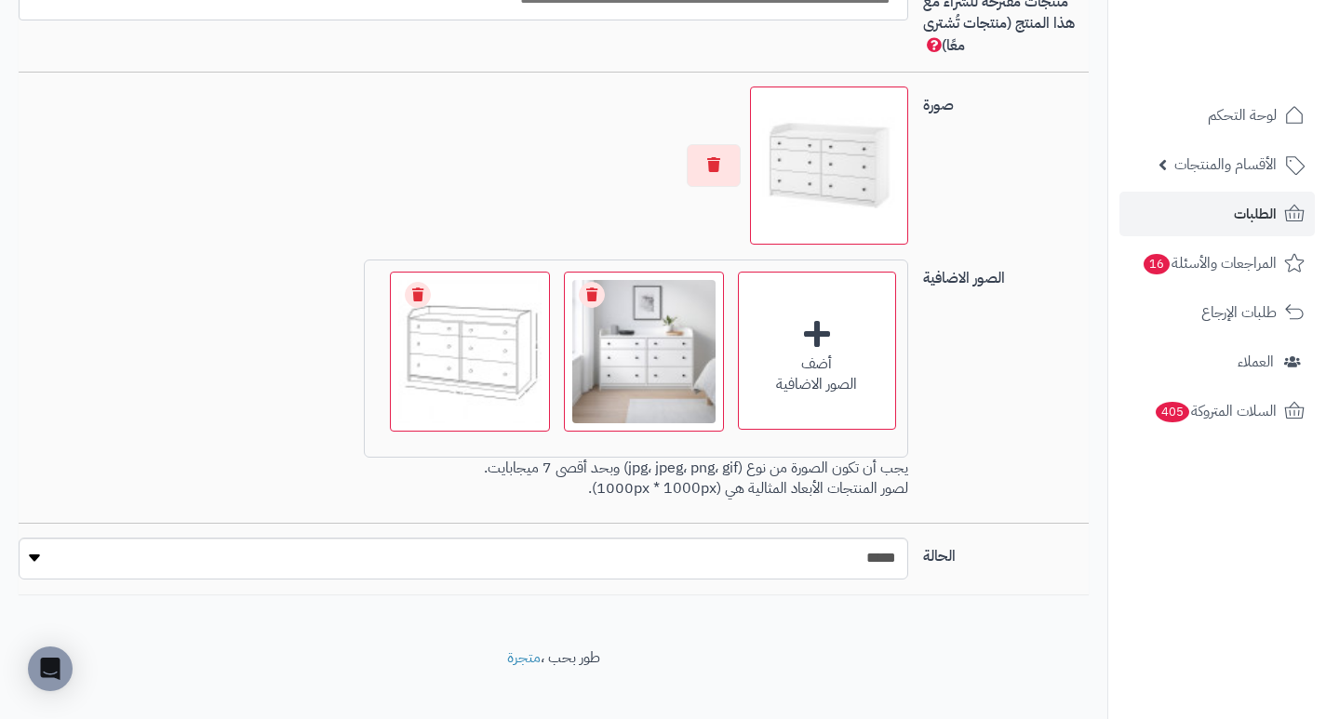
scroll to position [1270, 0]
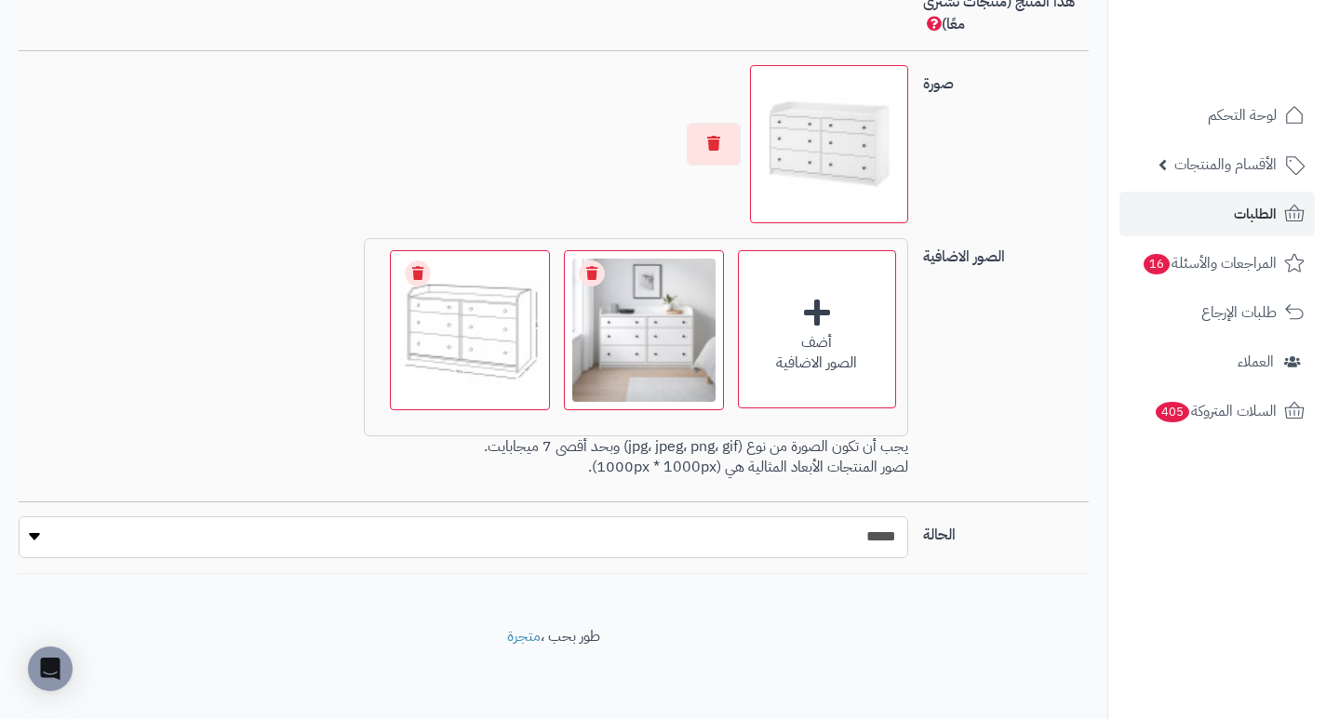
click at [26, 532] on select "***** ****" at bounding box center [464, 538] width 890 height 42
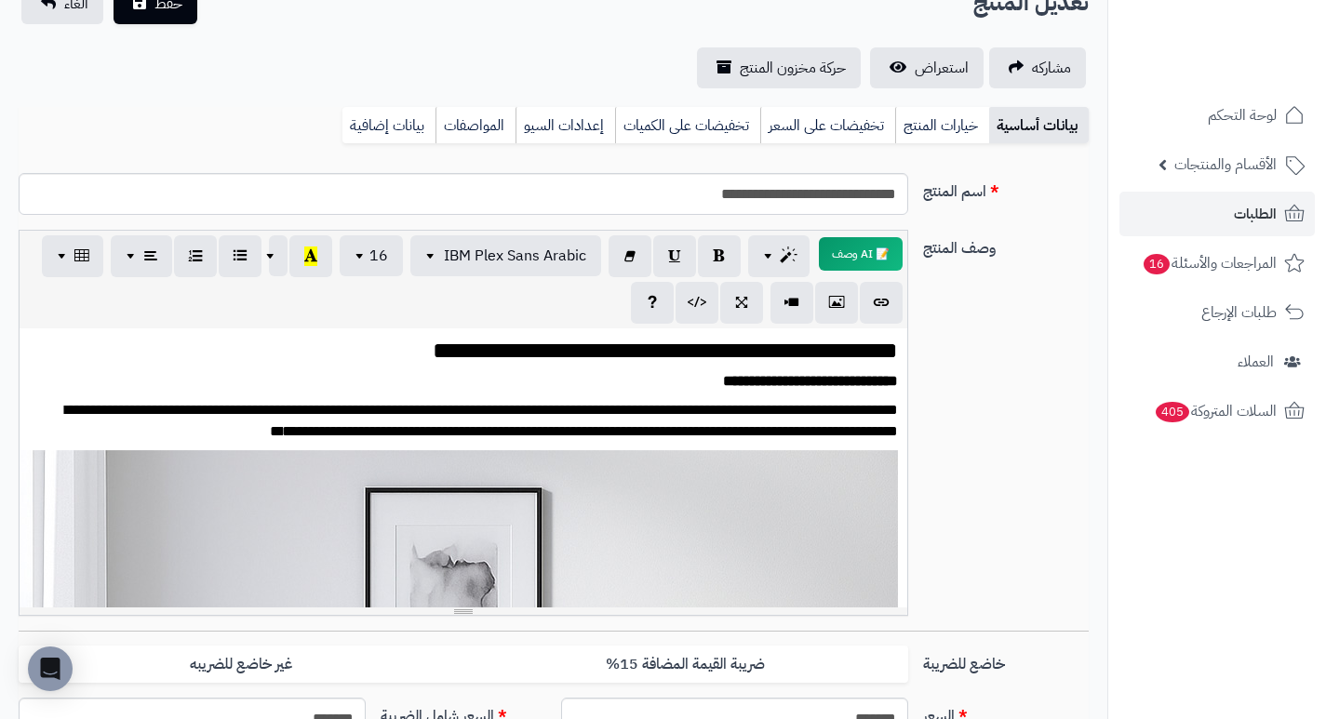
scroll to position [0, 0]
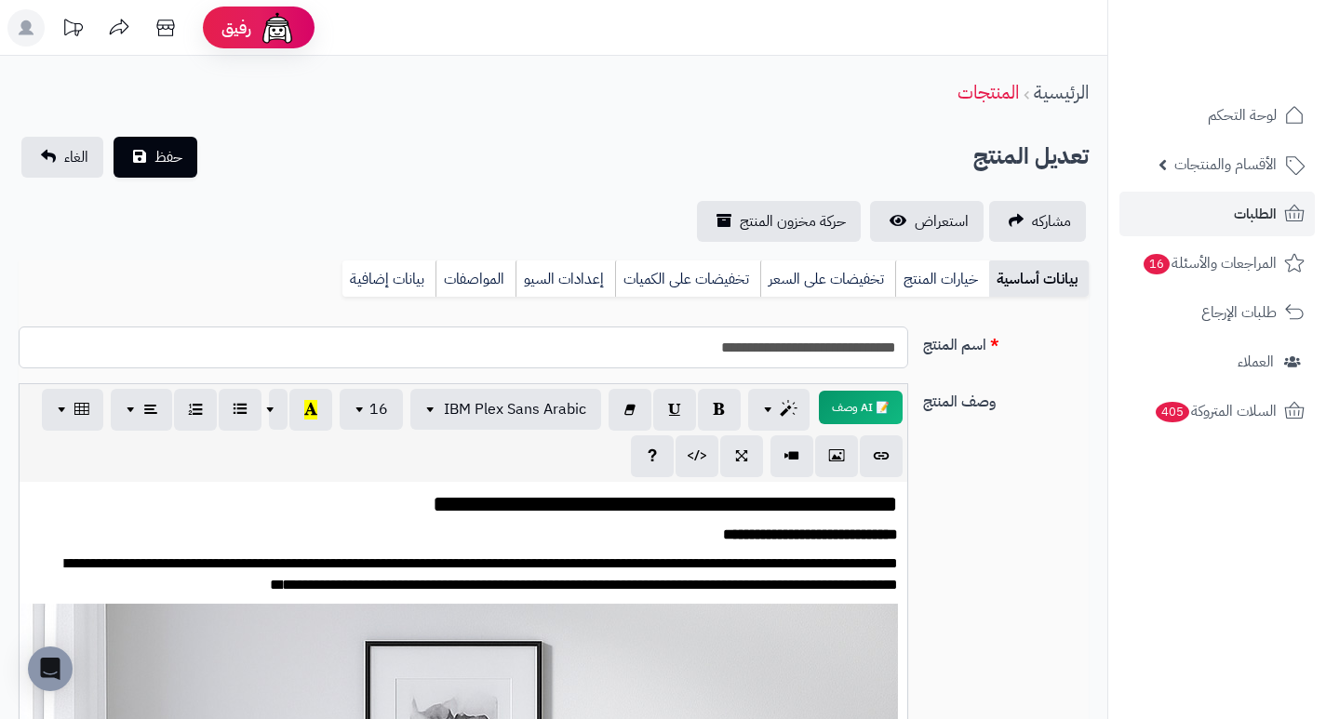
click at [794, 356] on input "**********" at bounding box center [464, 348] width 890 height 42
click at [1219, 216] on link "الطلبات" at bounding box center [1217, 214] width 195 height 45
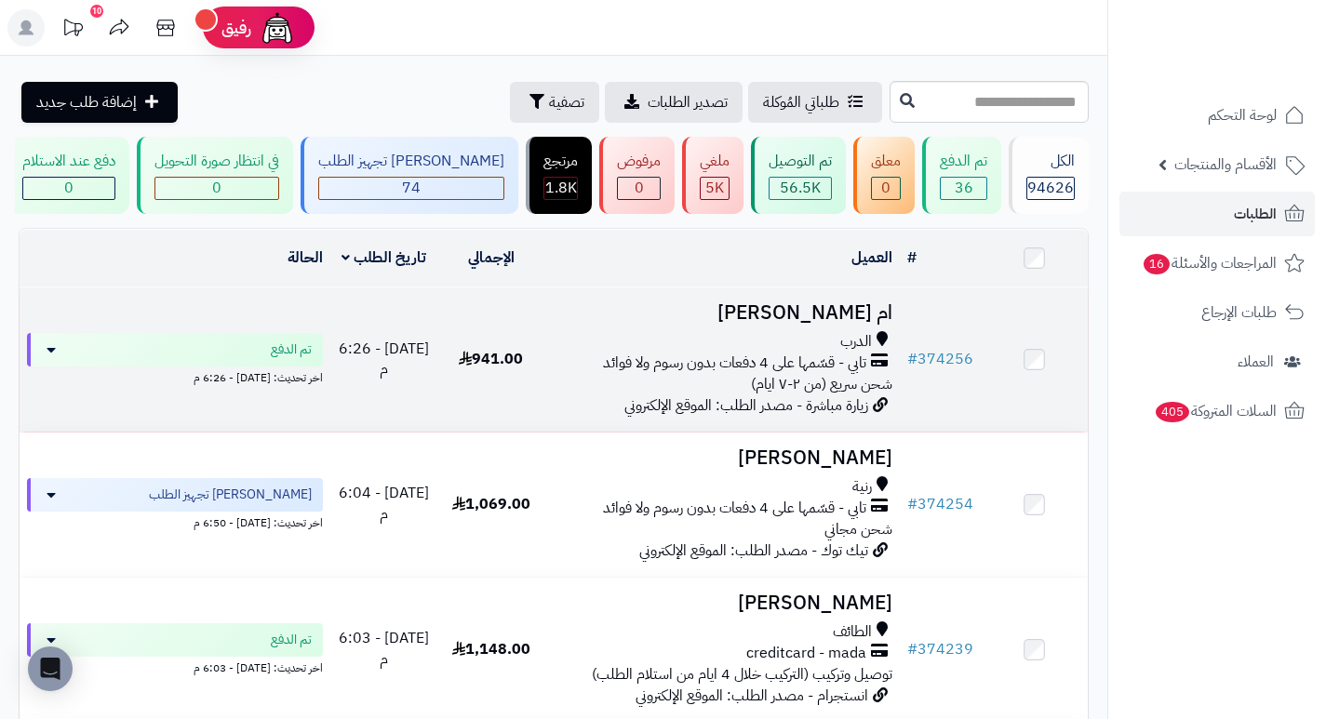
click at [852, 321] on h3 "ام زيد المخلوطي" at bounding box center [722, 312] width 341 height 21
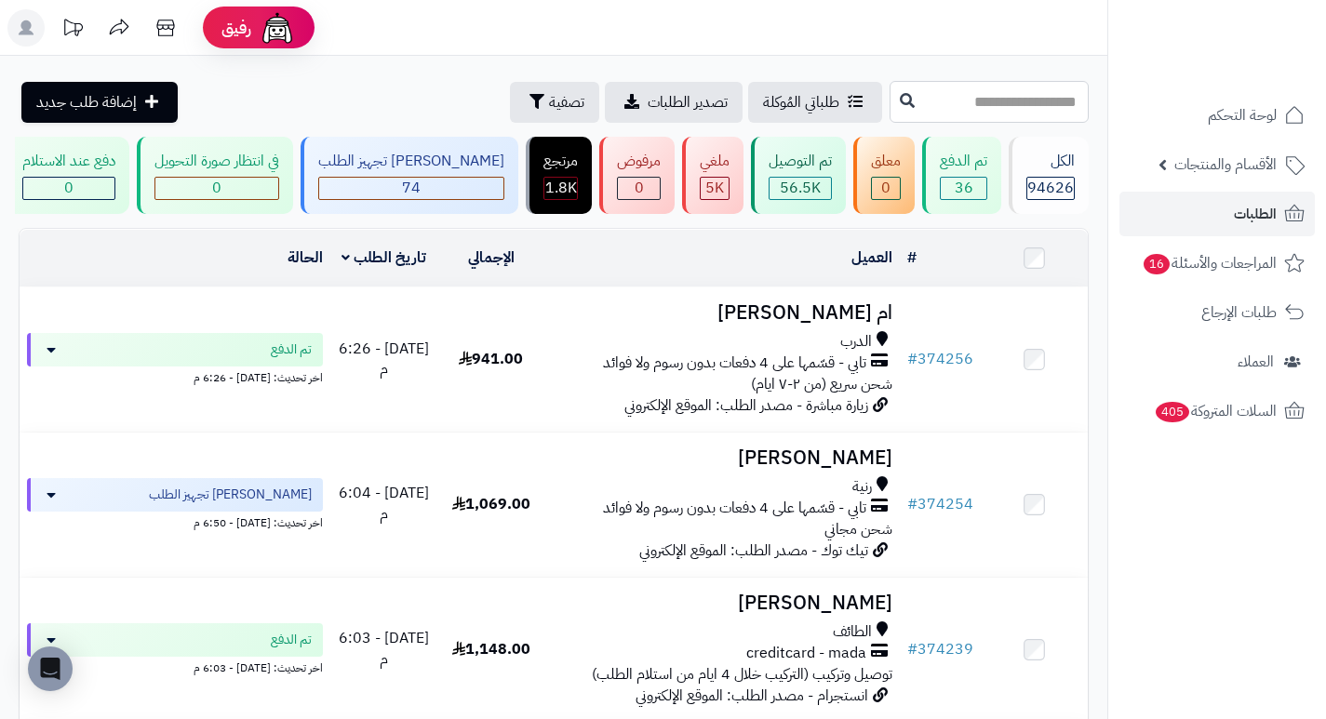
click at [1041, 105] on input "text" at bounding box center [989, 102] width 199 height 42
click at [1229, 223] on link "الطلبات" at bounding box center [1217, 214] width 195 height 45
click at [973, 100] on input "text" at bounding box center [989, 102] width 199 height 42
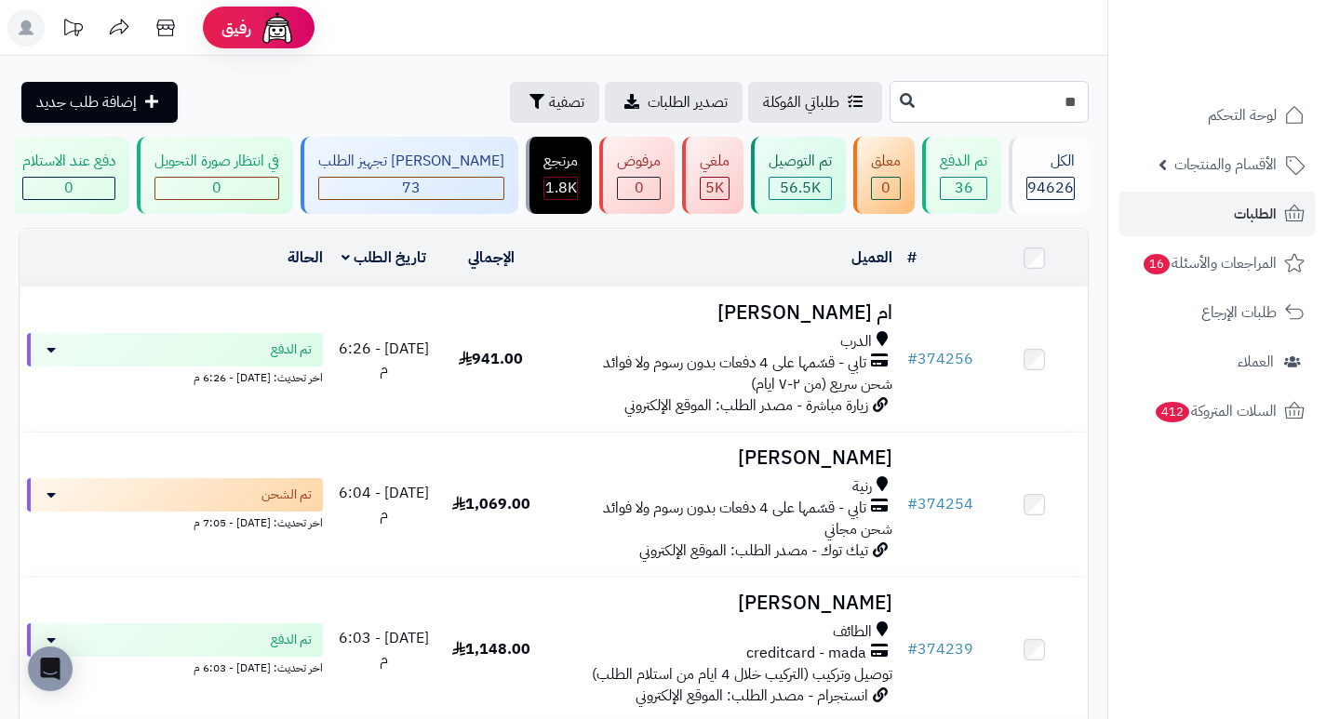
type input "*"
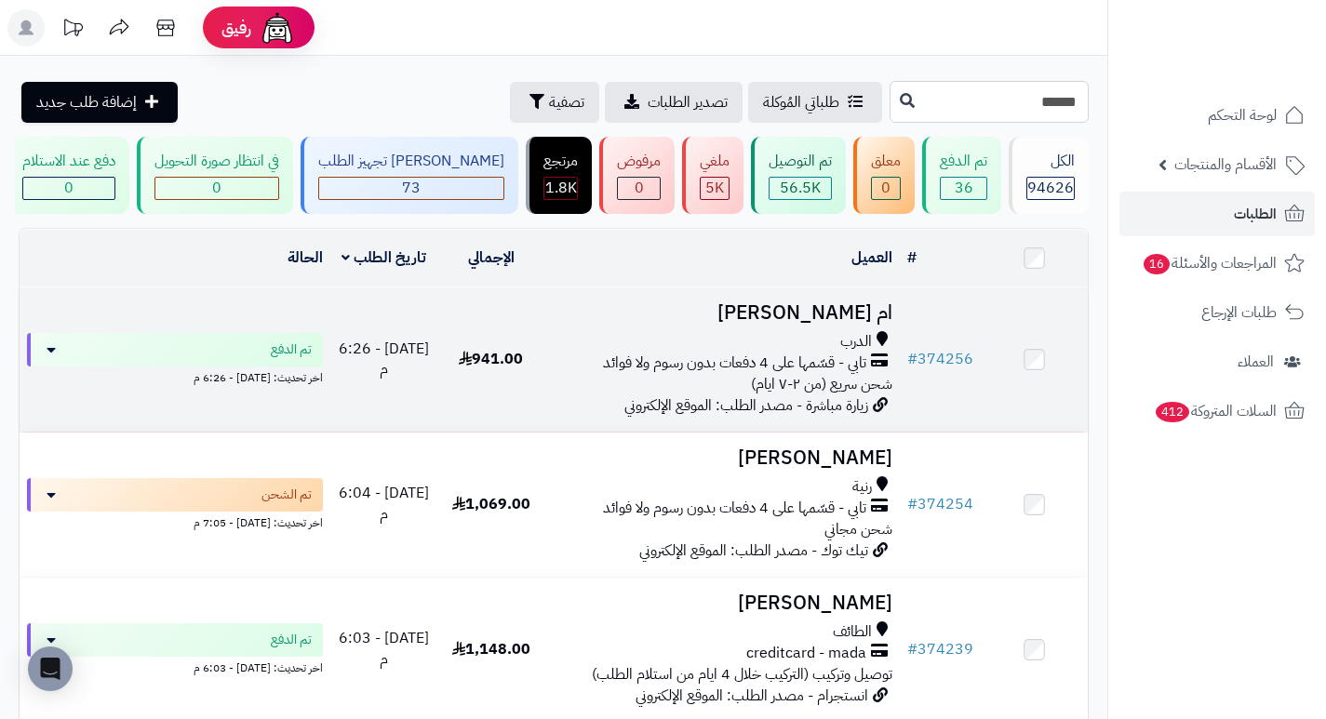
type input "******"
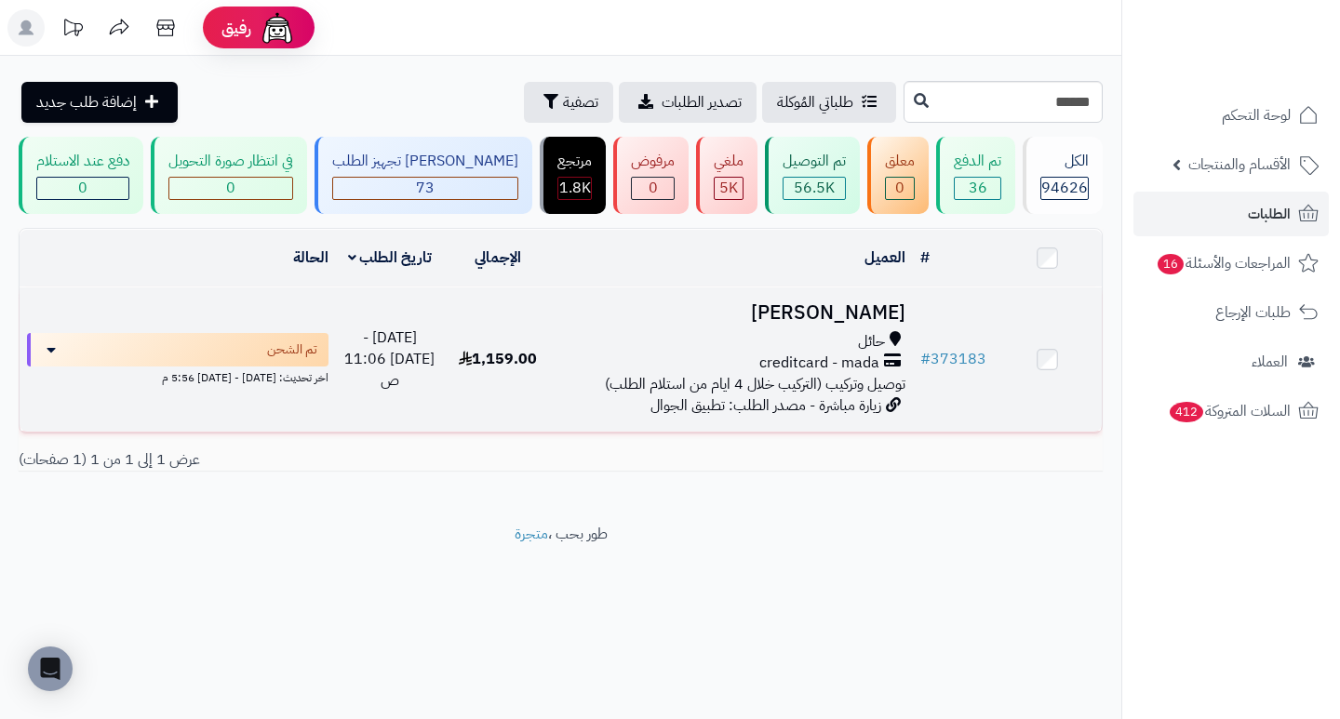
click at [852, 323] on h3 "فيصل الشمري" at bounding box center [731, 312] width 345 height 21
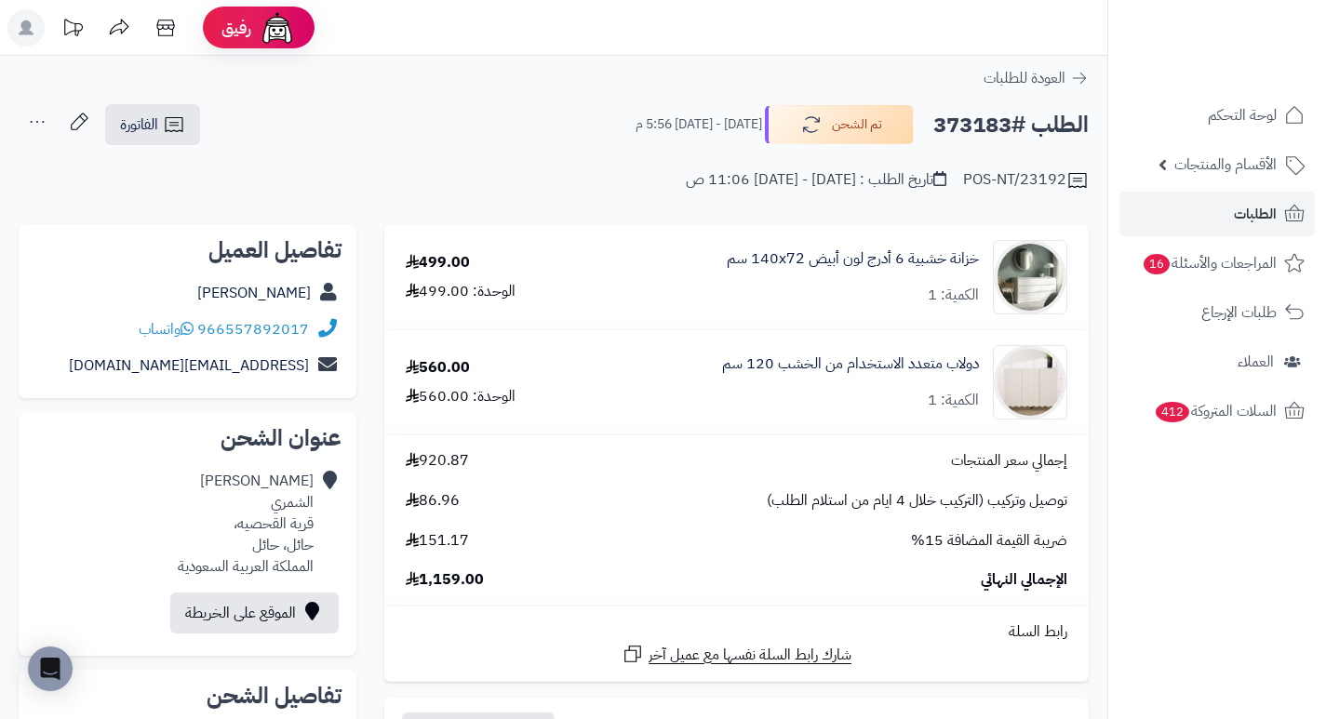
click at [966, 134] on h2 "الطلب #373183" at bounding box center [1010, 125] width 155 height 38
click at [964, 134] on h2 "الطلب #373183" at bounding box center [1010, 125] width 155 height 38
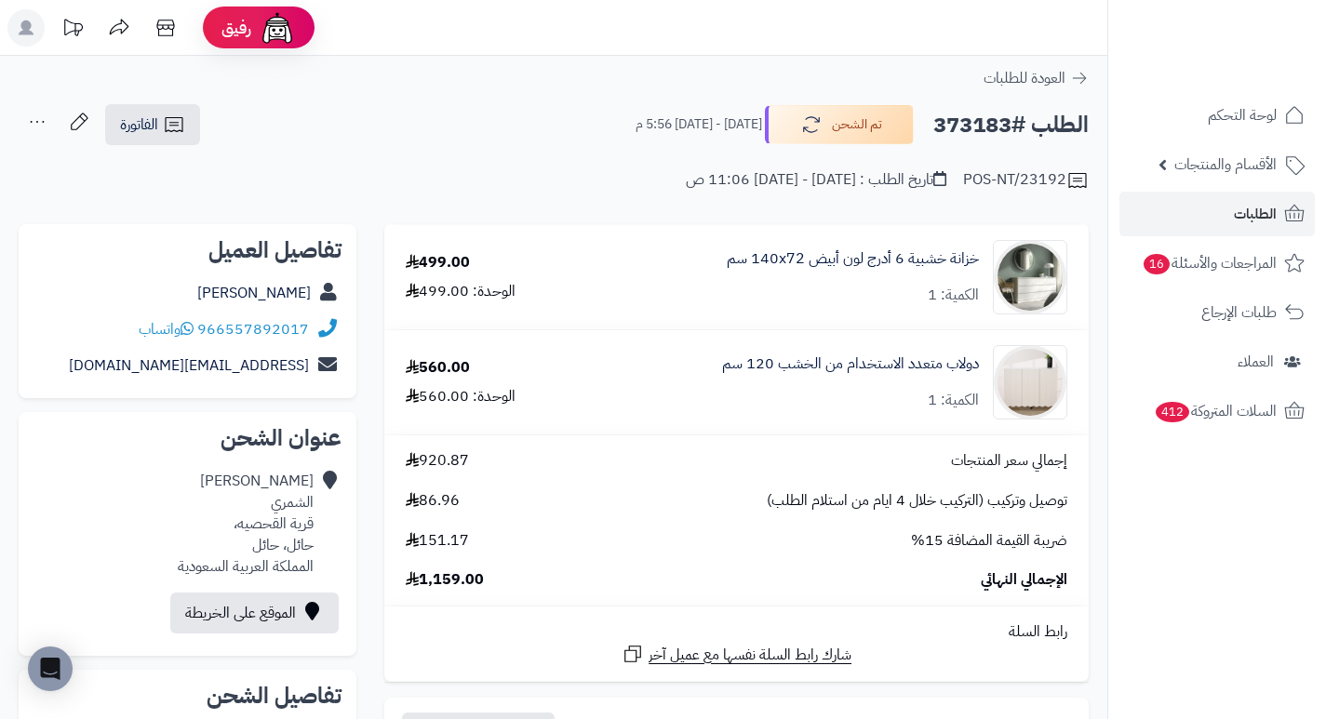
click at [792, 235] on td "خزانة خشبية 6 أدرج لون أبيض 140x72 سم الكمية: 1" at bounding box center [836, 277] width 505 height 104
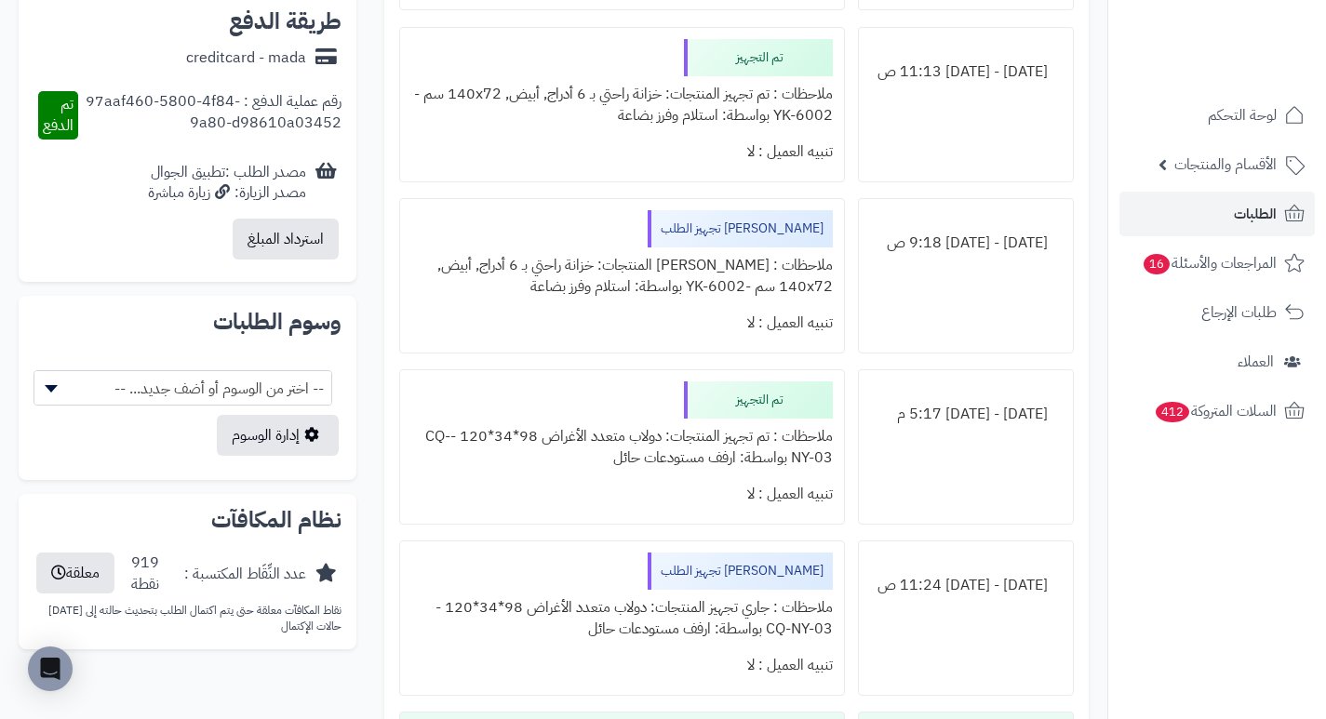
scroll to position [1024, 0]
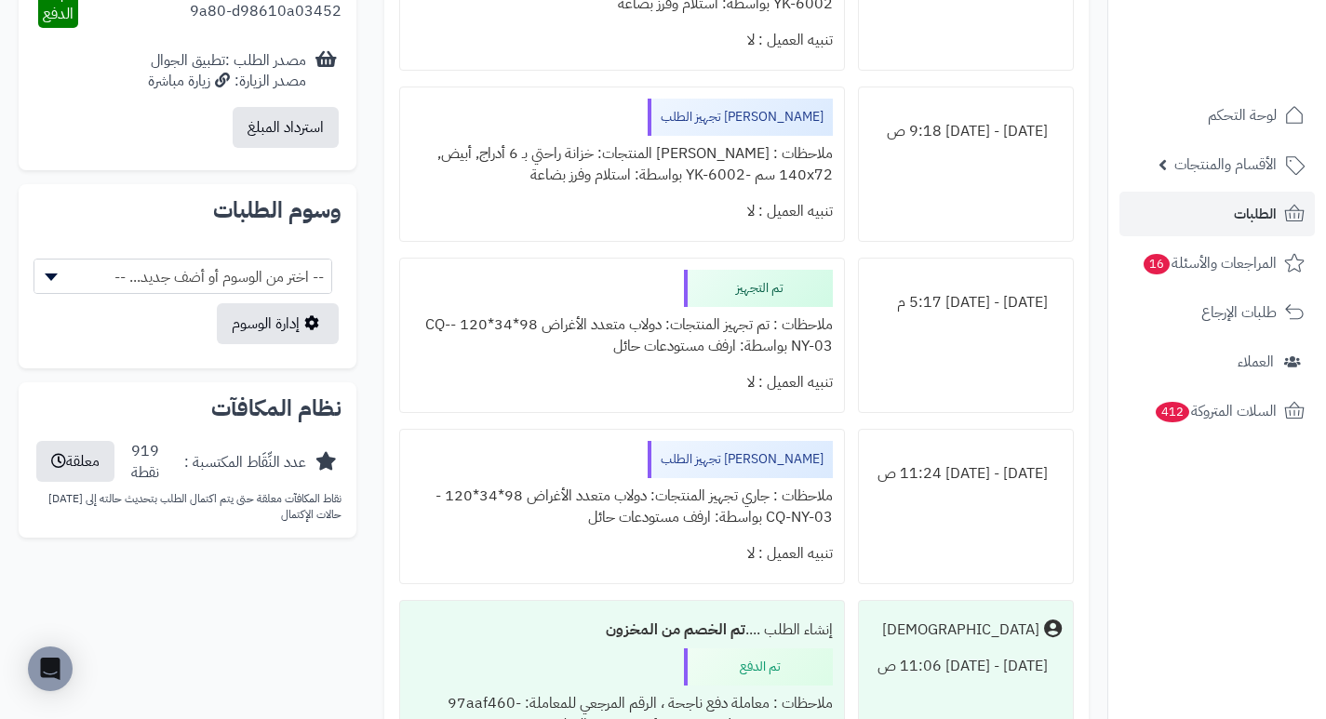
drag, startPoint x: 695, startPoint y: 340, endPoint x: 607, endPoint y: 351, distance: 89.1
click at [607, 351] on div "ملاحظات : تم تجهيز المنتجات: دولاب متعدد الأغراض 98*34*120 -CQ-NY-03 بواسطة: ار…" at bounding box center [621, 336] width 421 height 58
click at [597, 370] on div "تنبيه العميل : لا" at bounding box center [621, 383] width 421 height 36
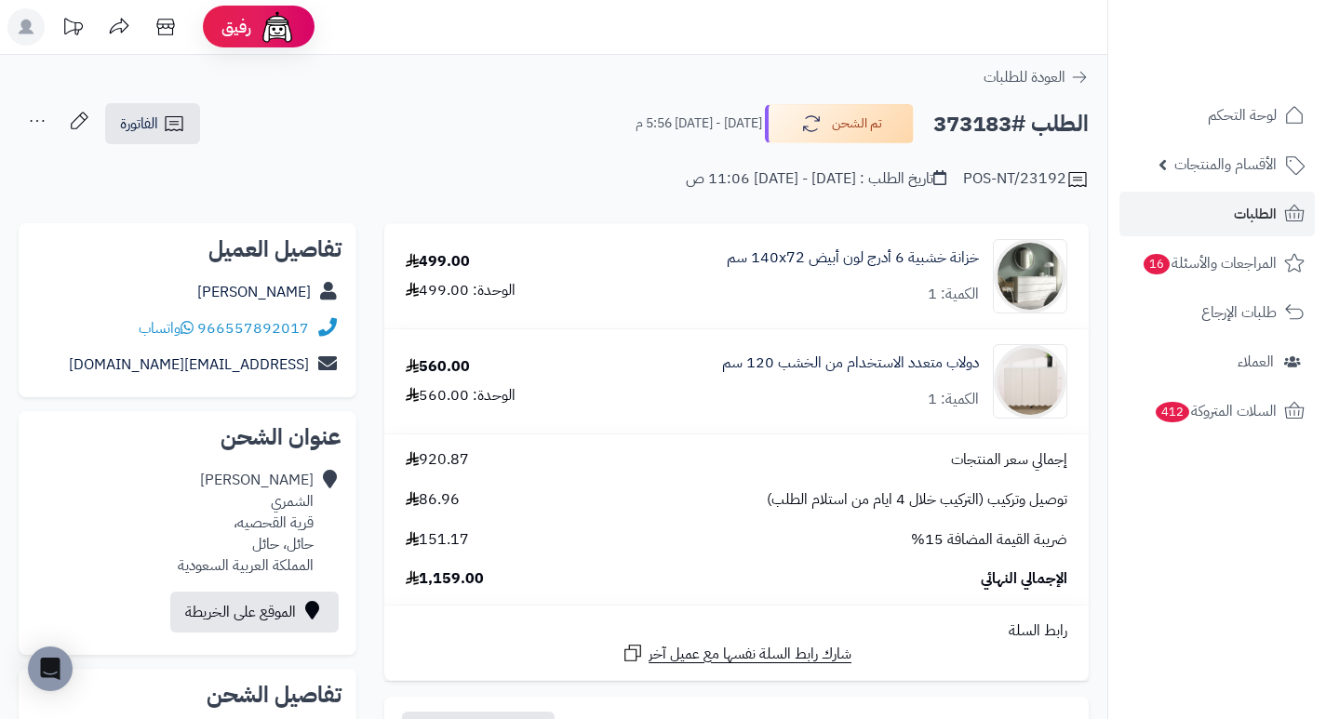
scroll to position [0, 0]
drag, startPoint x: 803, startPoint y: 173, endPoint x: 779, endPoint y: 174, distance: 24.2
click at [779, 174] on div "تاريخ الطلب : الأحد - ٣١ أغسطس ٢٠٢٥ - 11:06 ص" at bounding box center [816, 179] width 261 height 21
click at [716, 229] on td "خزانة خشبية 6 أدرج لون أبيض 140x72 سم الكمية: 1" at bounding box center [836, 277] width 505 height 104
click at [1239, 217] on span "الطلبات" at bounding box center [1255, 214] width 43 height 26
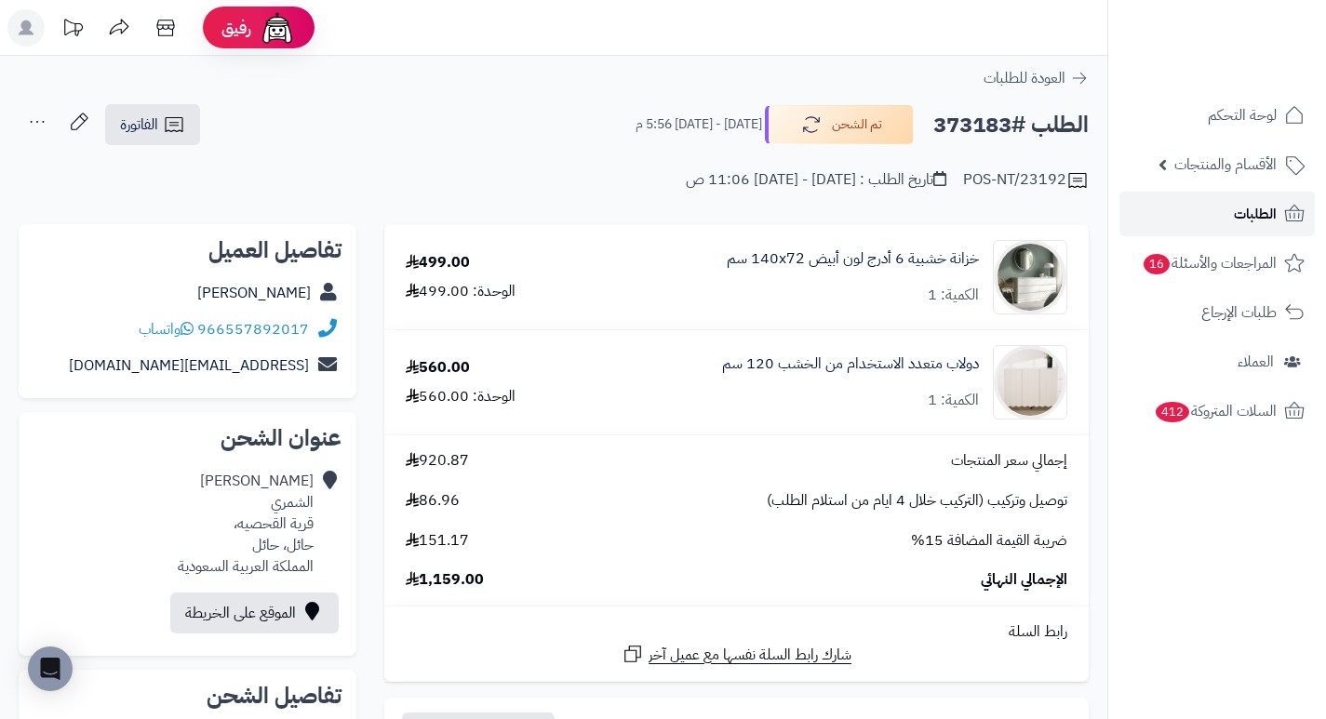
click at [1239, 217] on span "الطلبات" at bounding box center [1255, 214] width 43 height 26
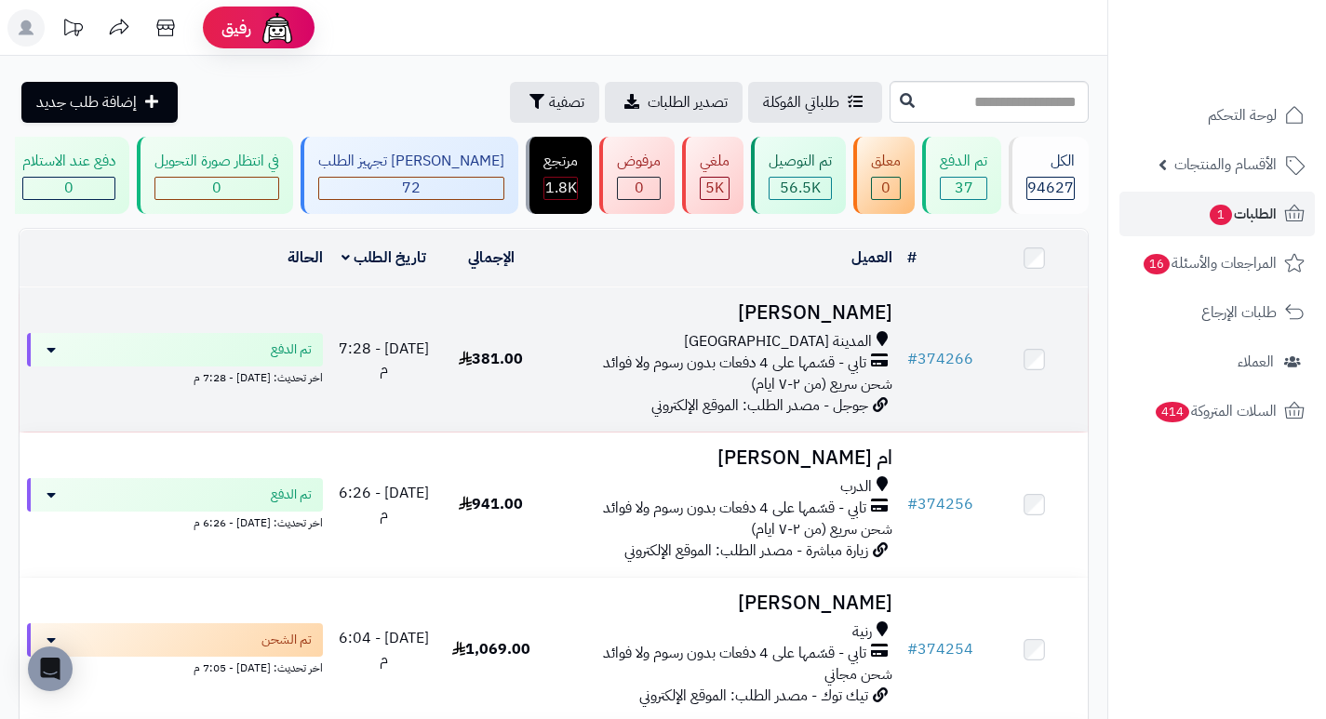
click at [882, 324] on h3 "[PERSON_NAME]" at bounding box center [722, 312] width 341 height 21
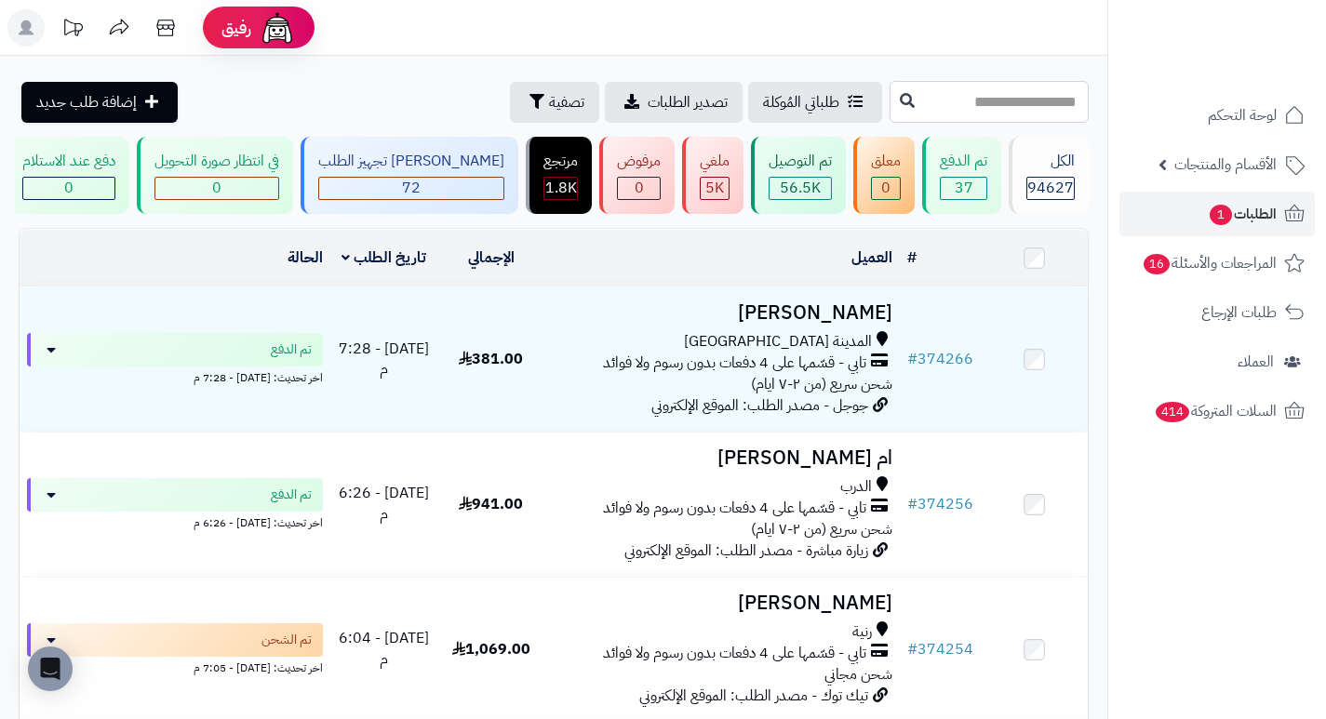
click at [1006, 107] on input "text" at bounding box center [989, 102] width 199 height 42
type input "******"
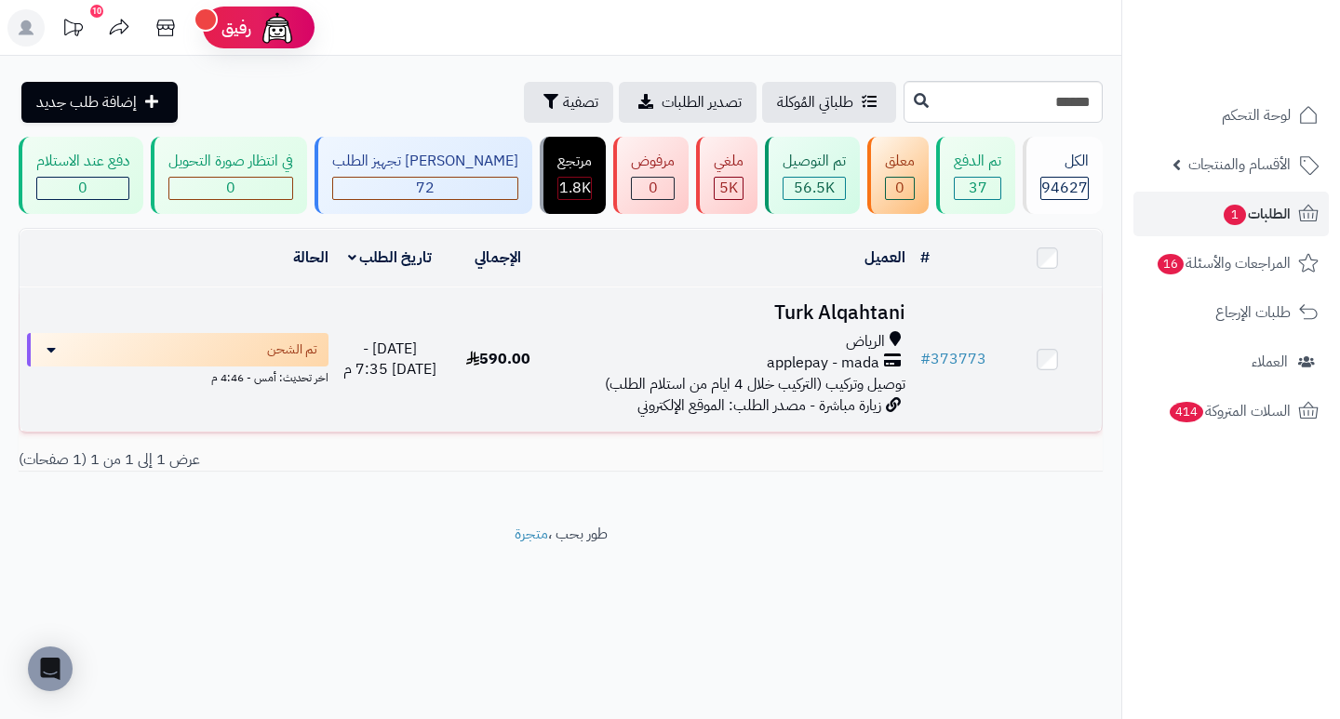
click at [817, 324] on h3 "Turk Alqahtani" at bounding box center [731, 312] width 345 height 21
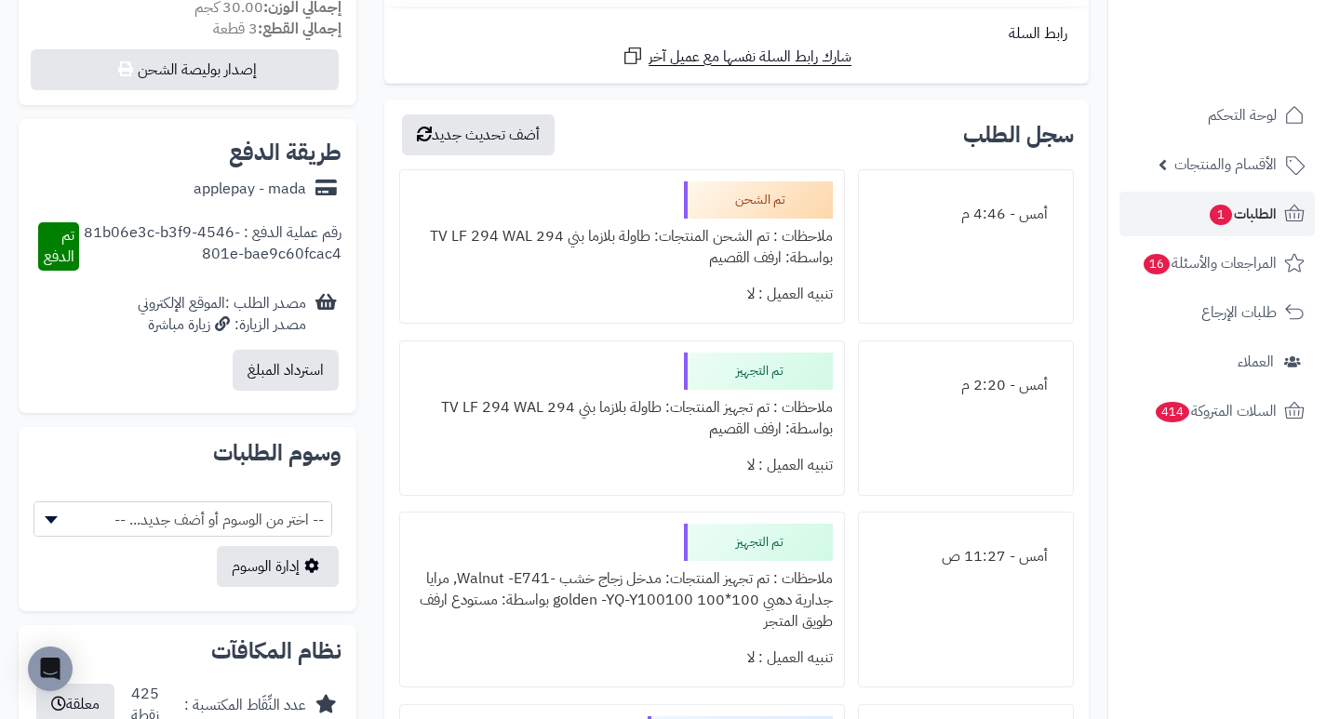
scroll to position [651, 0]
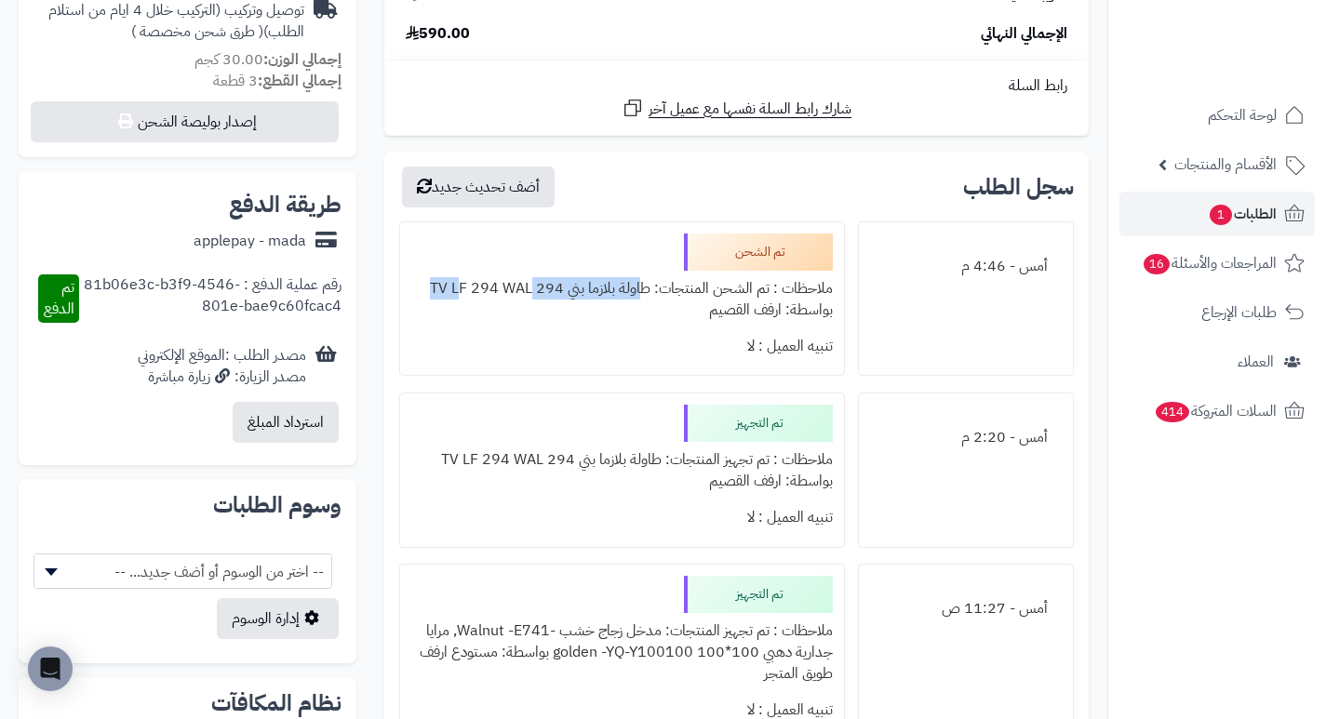
drag, startPoint x: 646, startPoint y: 282, endPoint x: 451, endPoint y: 289, distance: 194.6
click at [451, 289] on div "ملاحظات : تم الشحن المنتجات: طاولة بلازما بني 294 TV LF 294 WAL بواسطة: ارفف ال…" at bounding box center [621, 300] width 421 height 58
click at [618, 357] on div "تنبيه العميل : لا" at bounding box center [621, 347] width 421 height 36
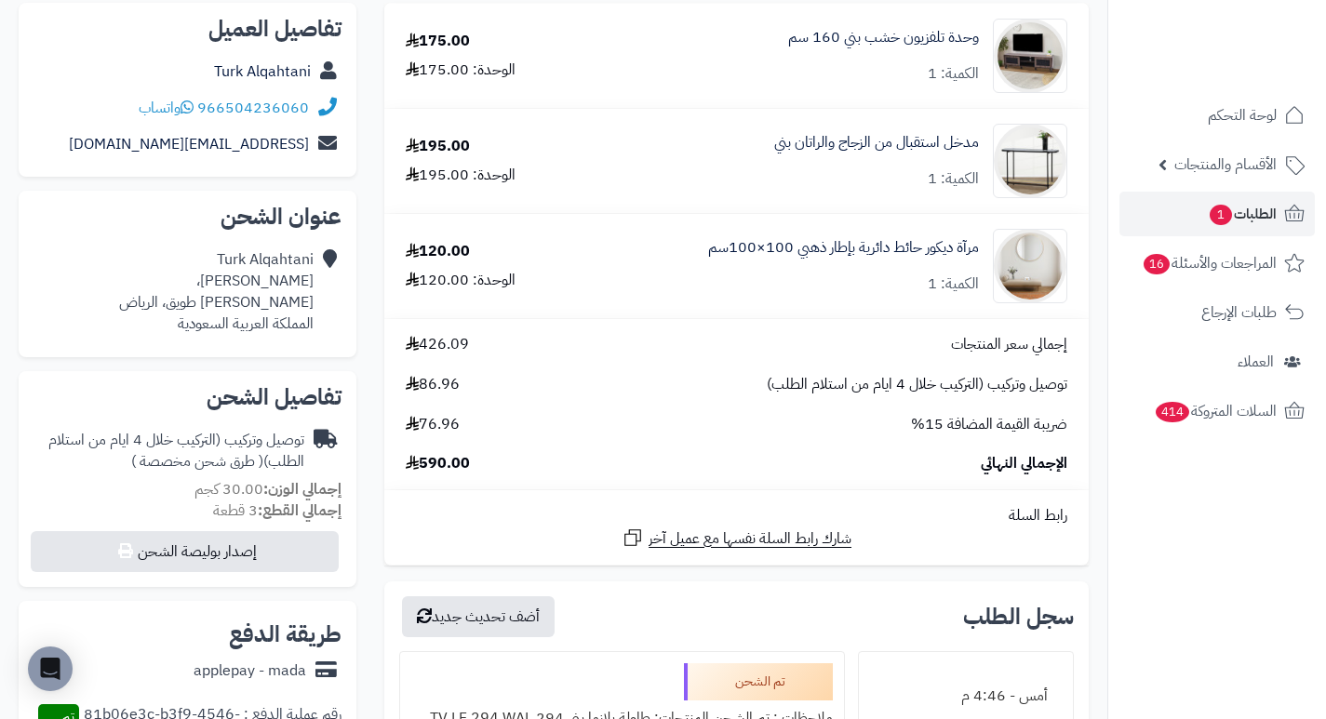
scroll to position [0, 0]
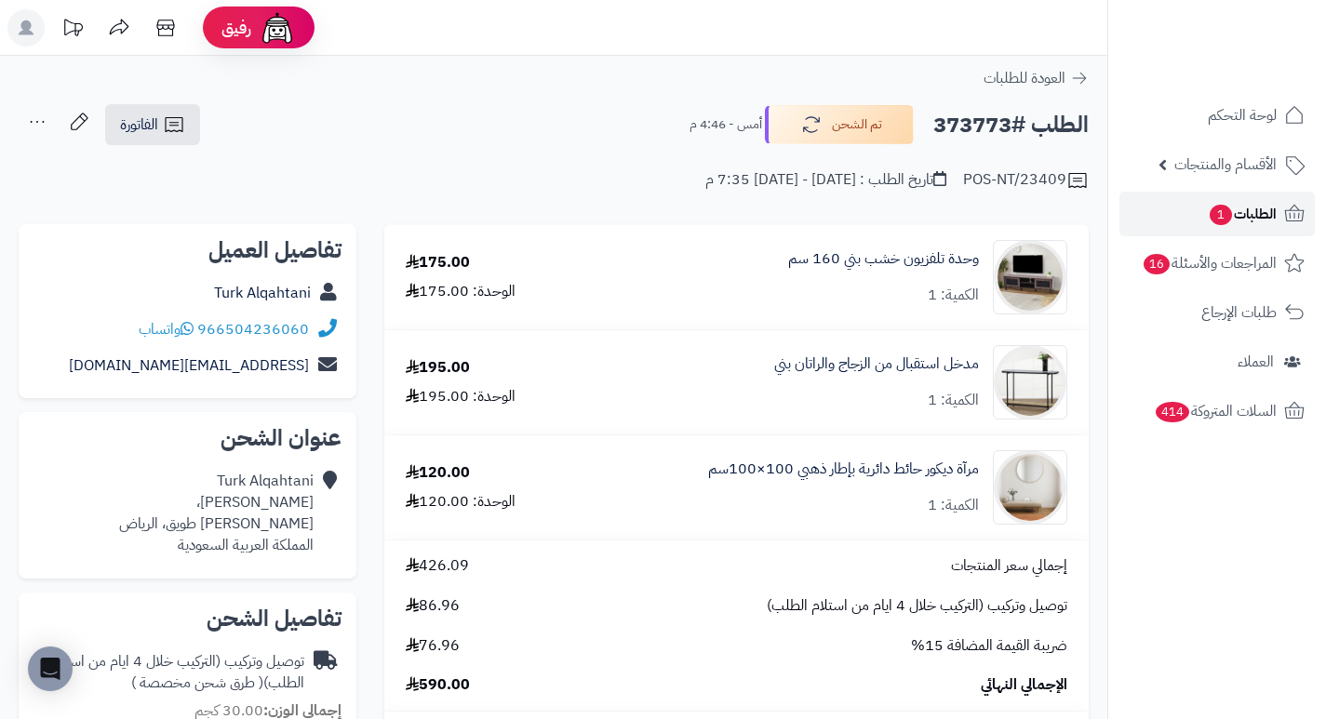
click at [1211, 214] on span "1" at bounding box center [1221, 215] width 24 height 22
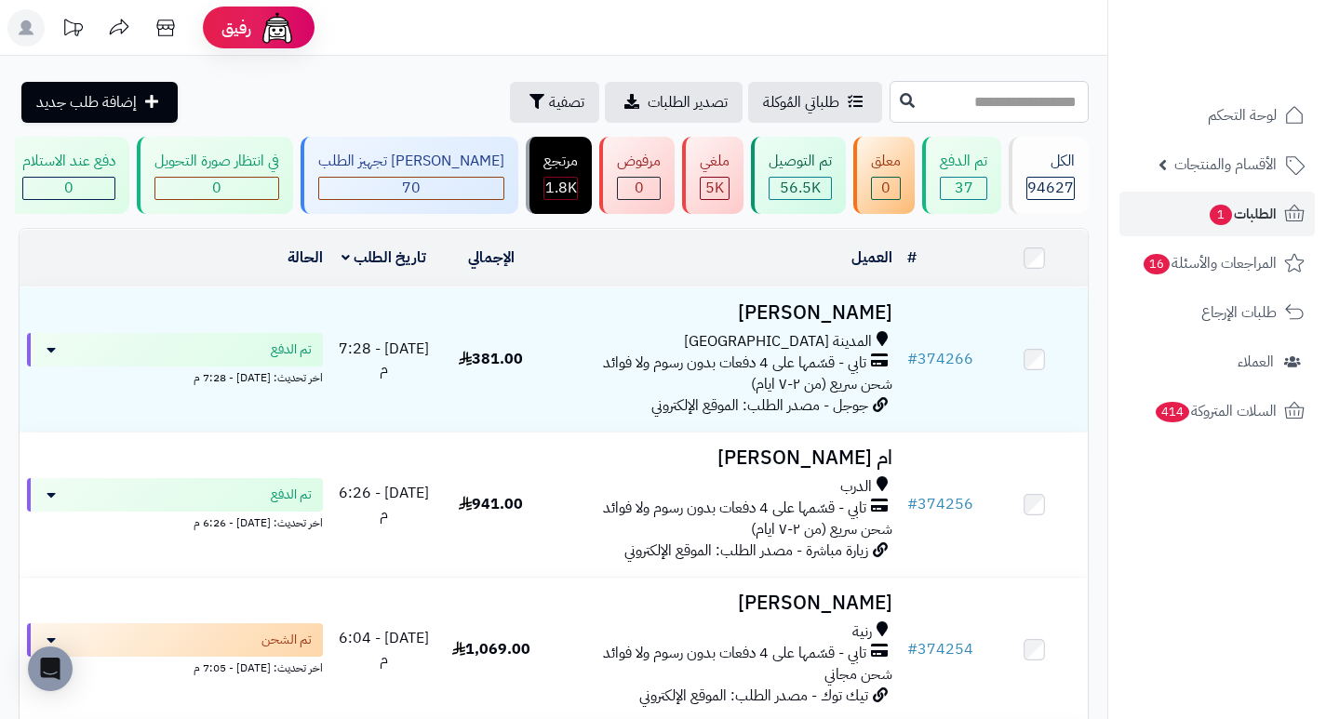
click at [1055, 101] on input "text" at bounding box center [989, 102] width 199 height 42
type input "******"
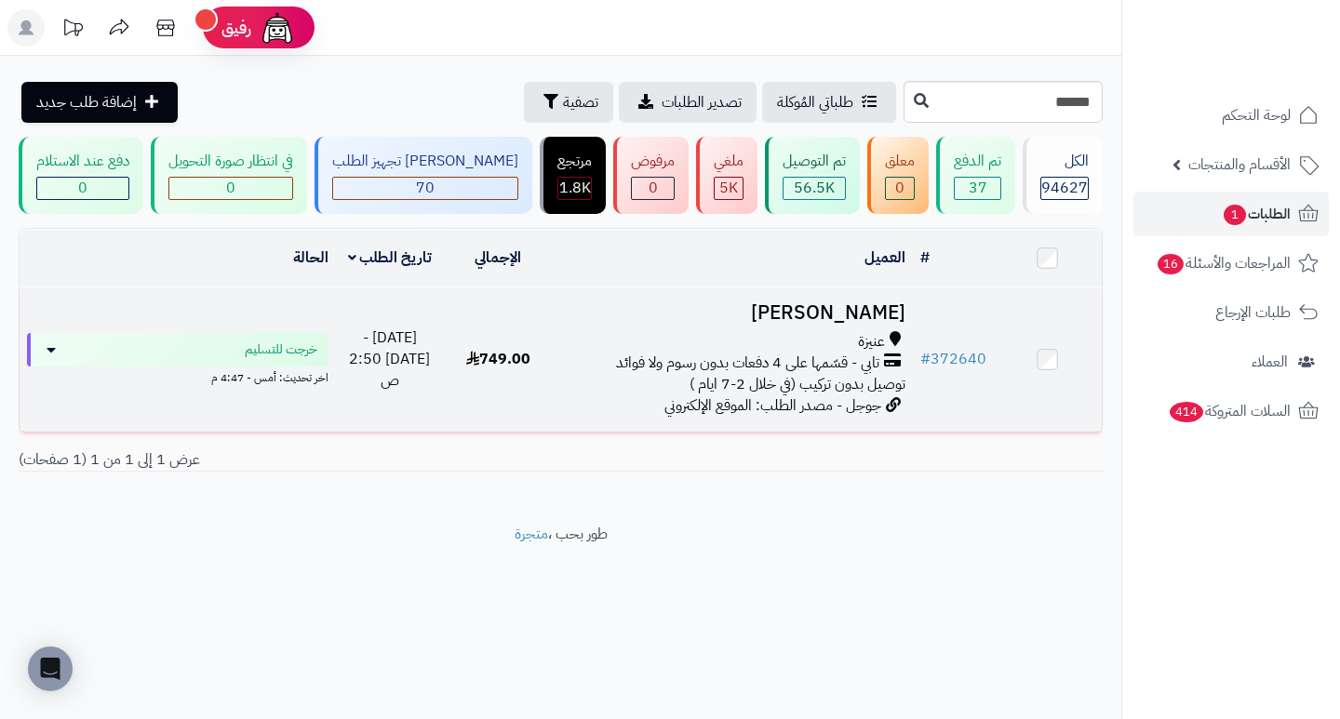
click at [897, 320] on h3 "Laila Saleh" at bounding box center [731, 312] width 345 height 21
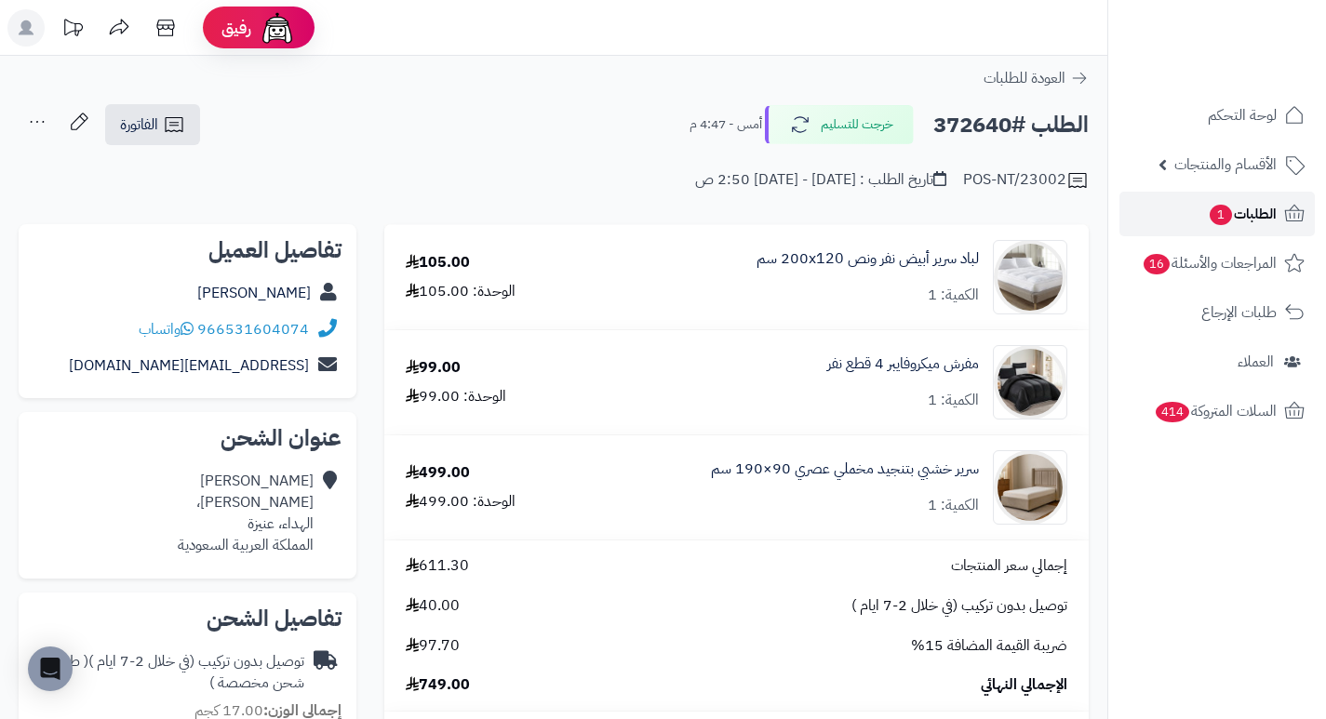
click at [1222, 208] on span "1" at bounding box center [1221, 215] width 22 height 20
